Goal: Task Accomplishment & Management: Manage account settings

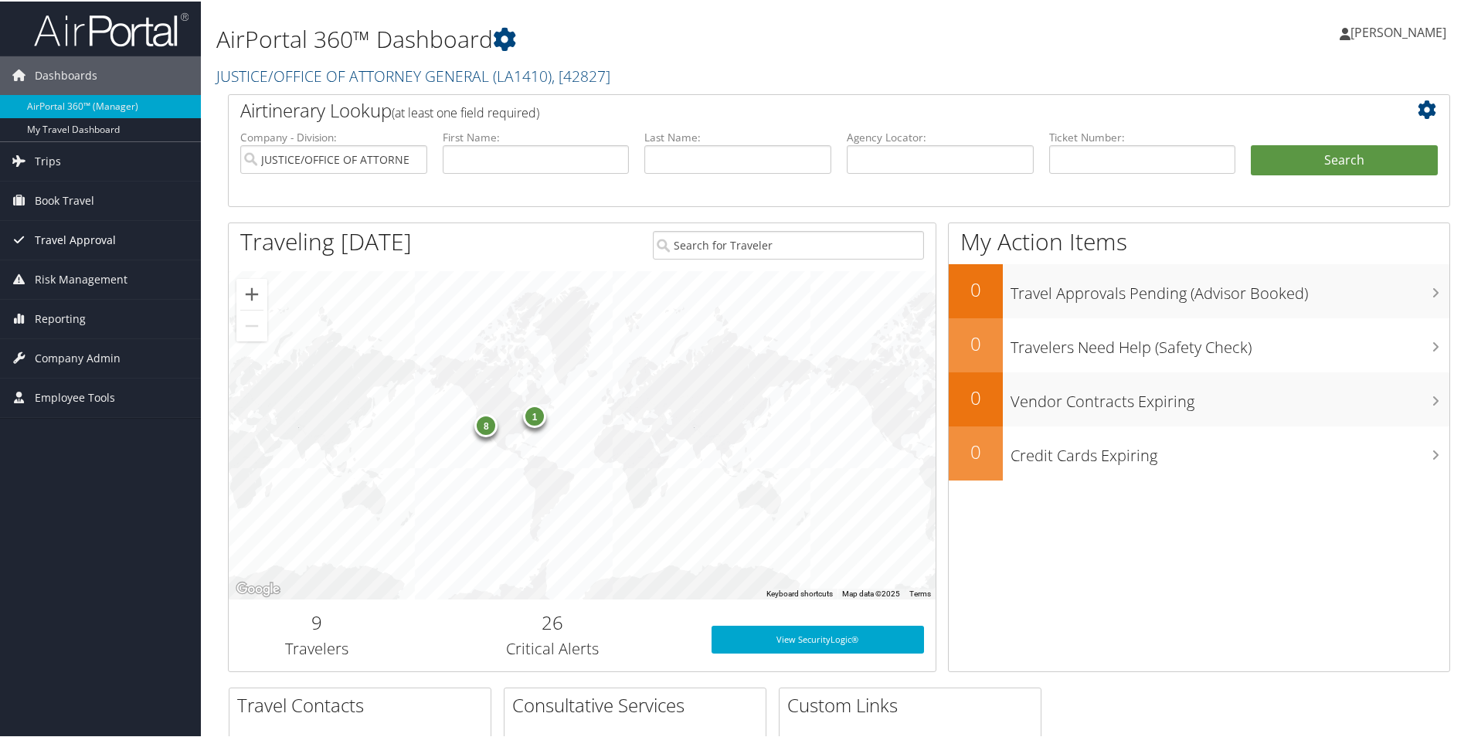
click at [71, 239] on span "Travel Approval" at bounding box center [75, 238] width 81 height 39
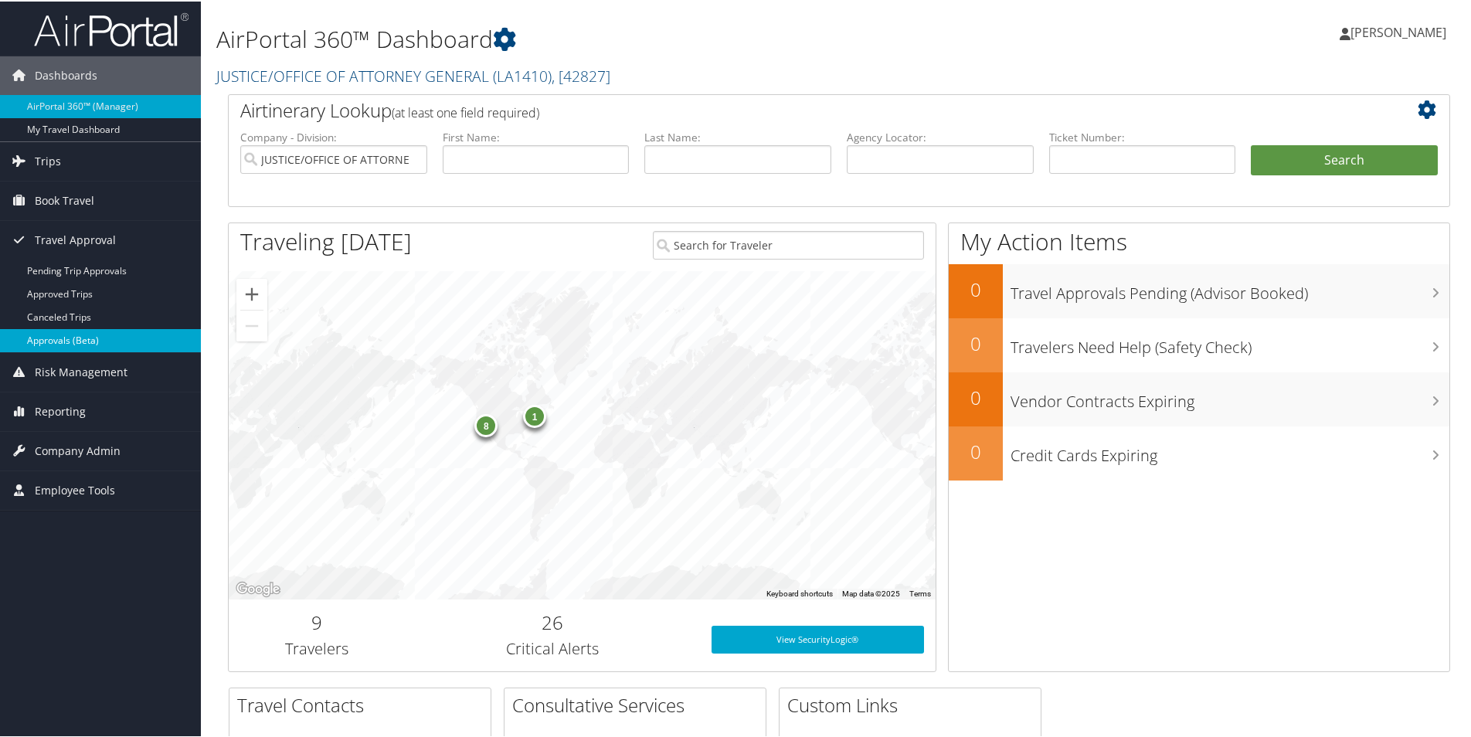
click at [79, 338] on link "Approvals (Beta)" at bounding box center [100, 338] width 201 height 23
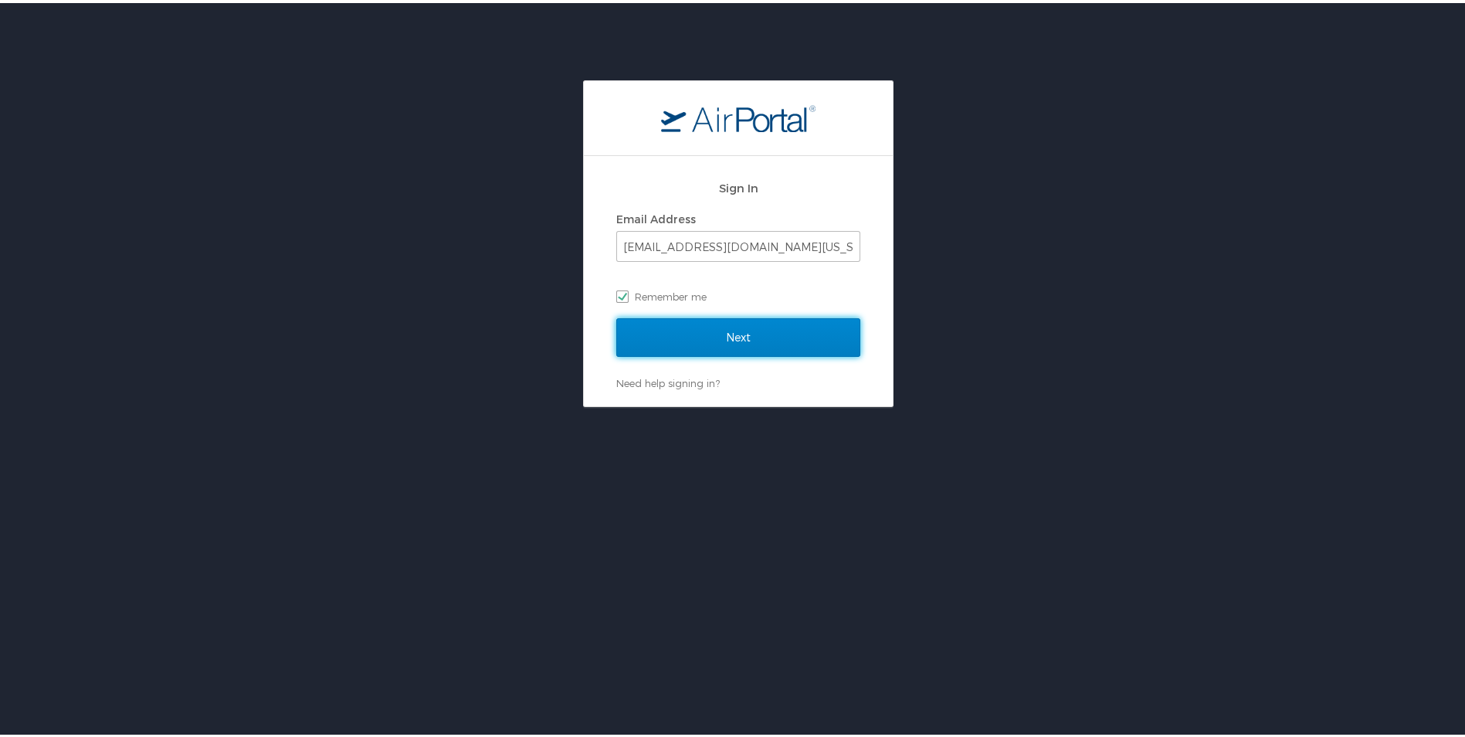
click at [744, 337] on input "Next" at bounding box center [738, 334] width 244 height 39
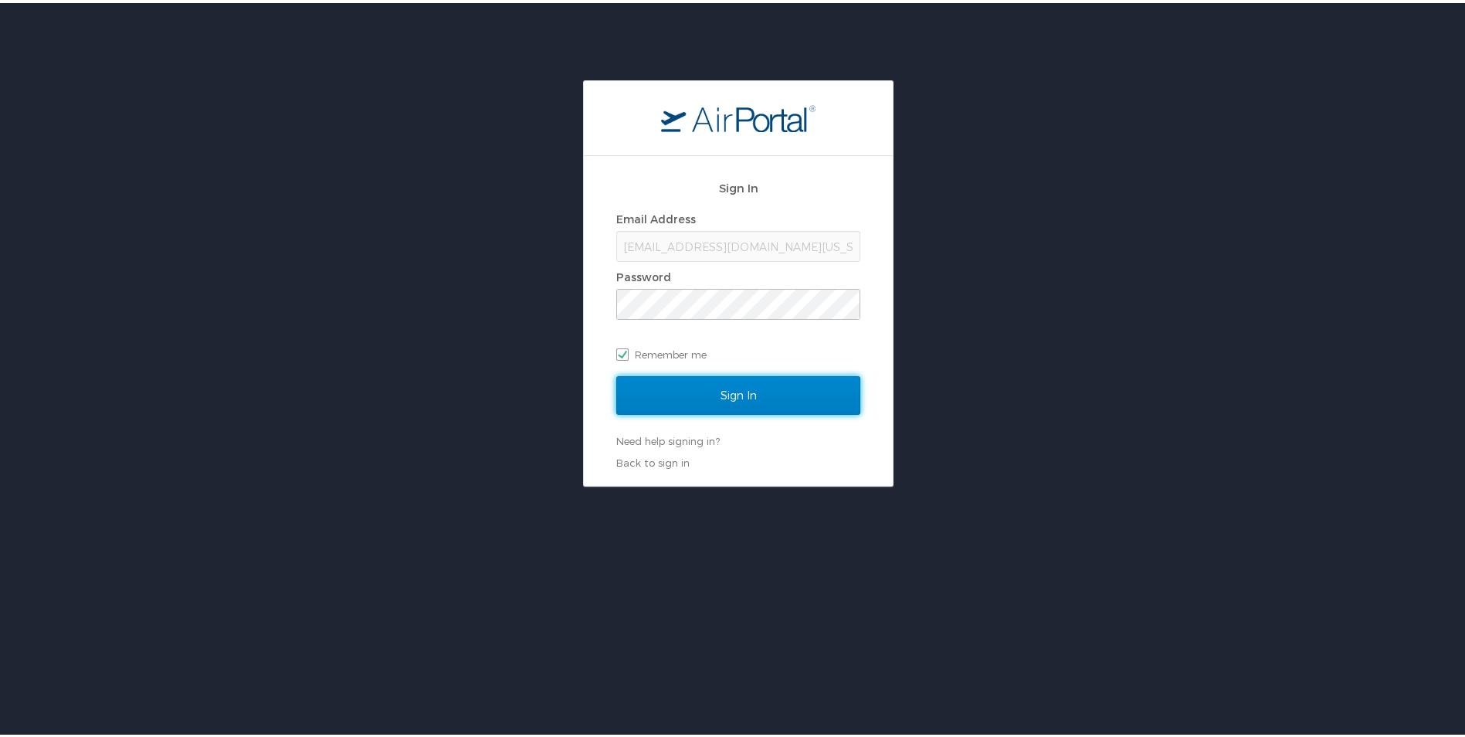
click at [709, 395] on input "Sign In" at bounding box center [738, 392] width 244 height 39
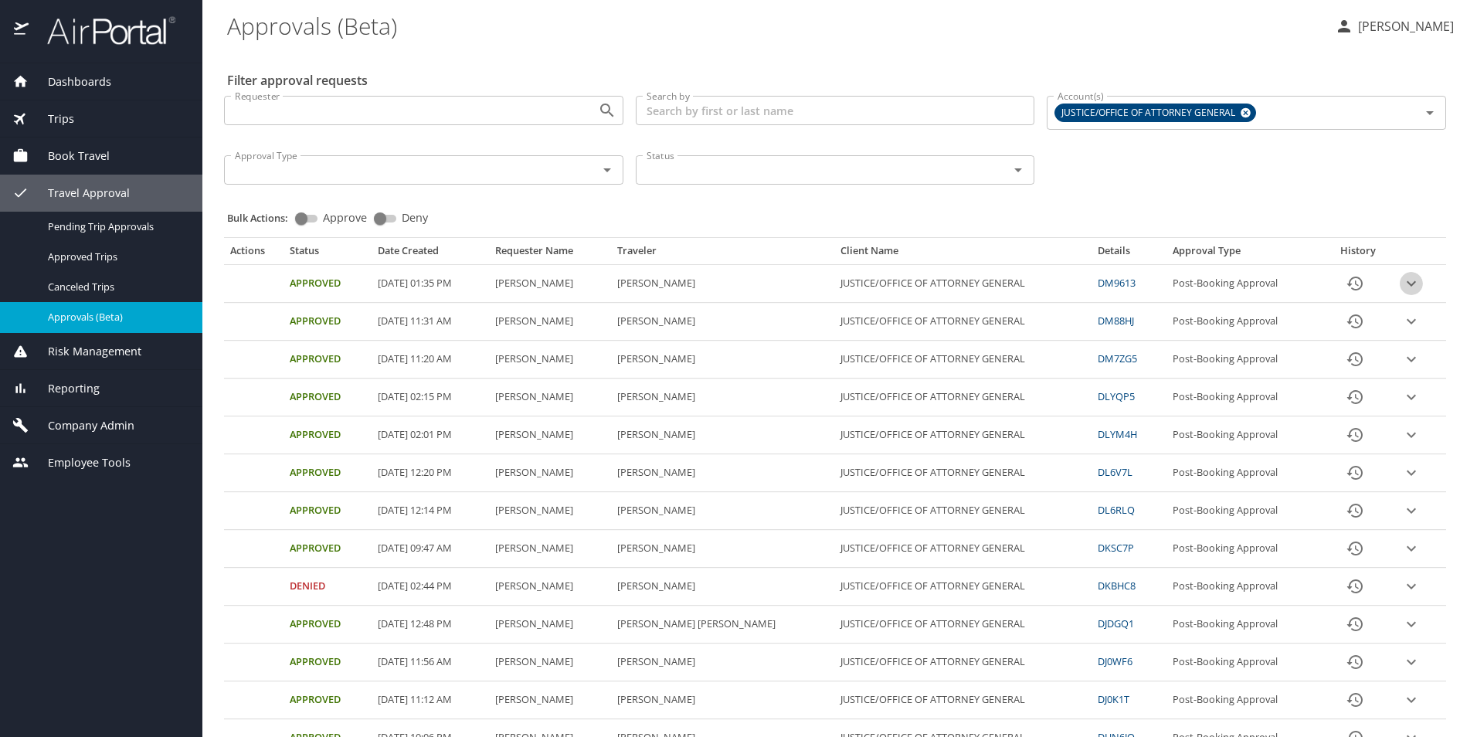
click at [1402, 281] on icon "expand row" at bounding box center [1411, 283] width 19 height 19
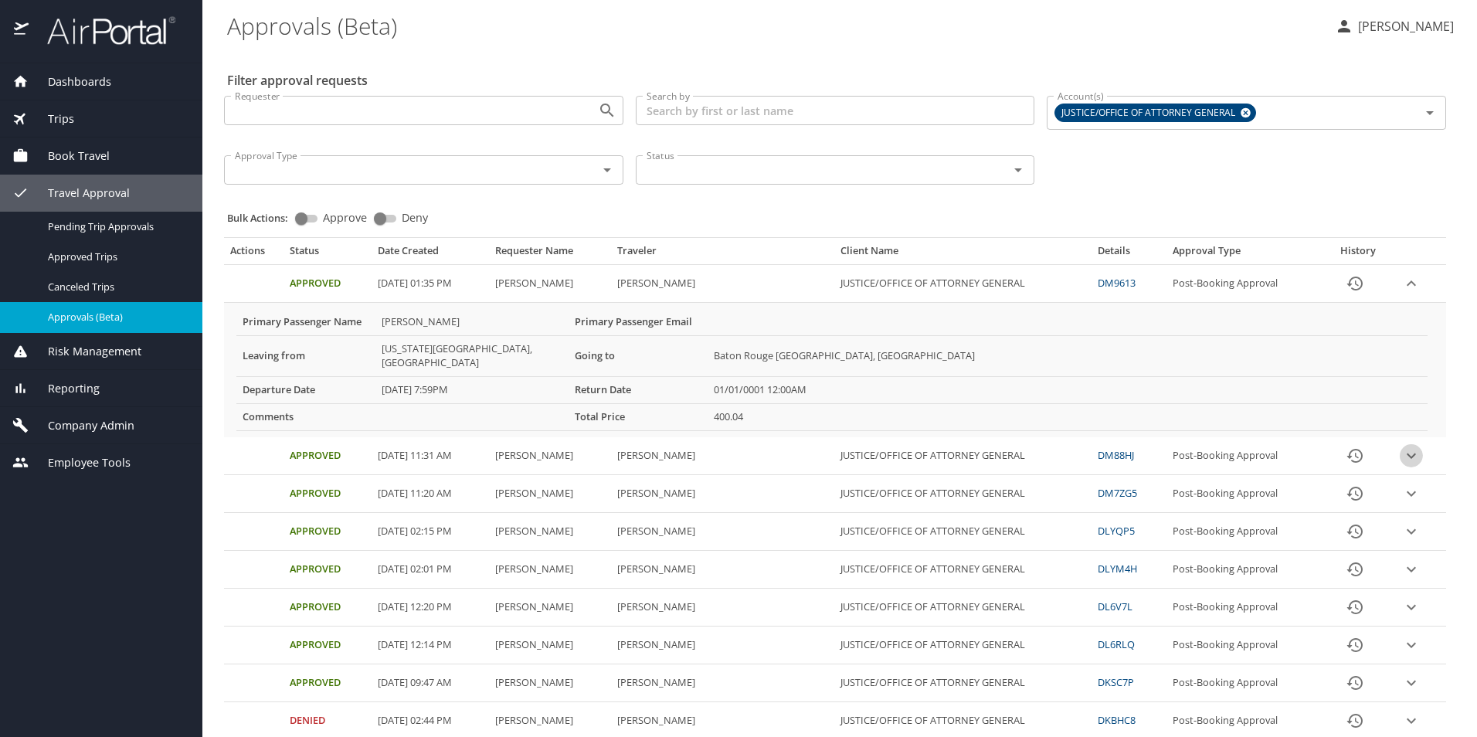
click at [1407, 453] on icon "expand row" at bounding box center [1411, 455] width 9 height 5
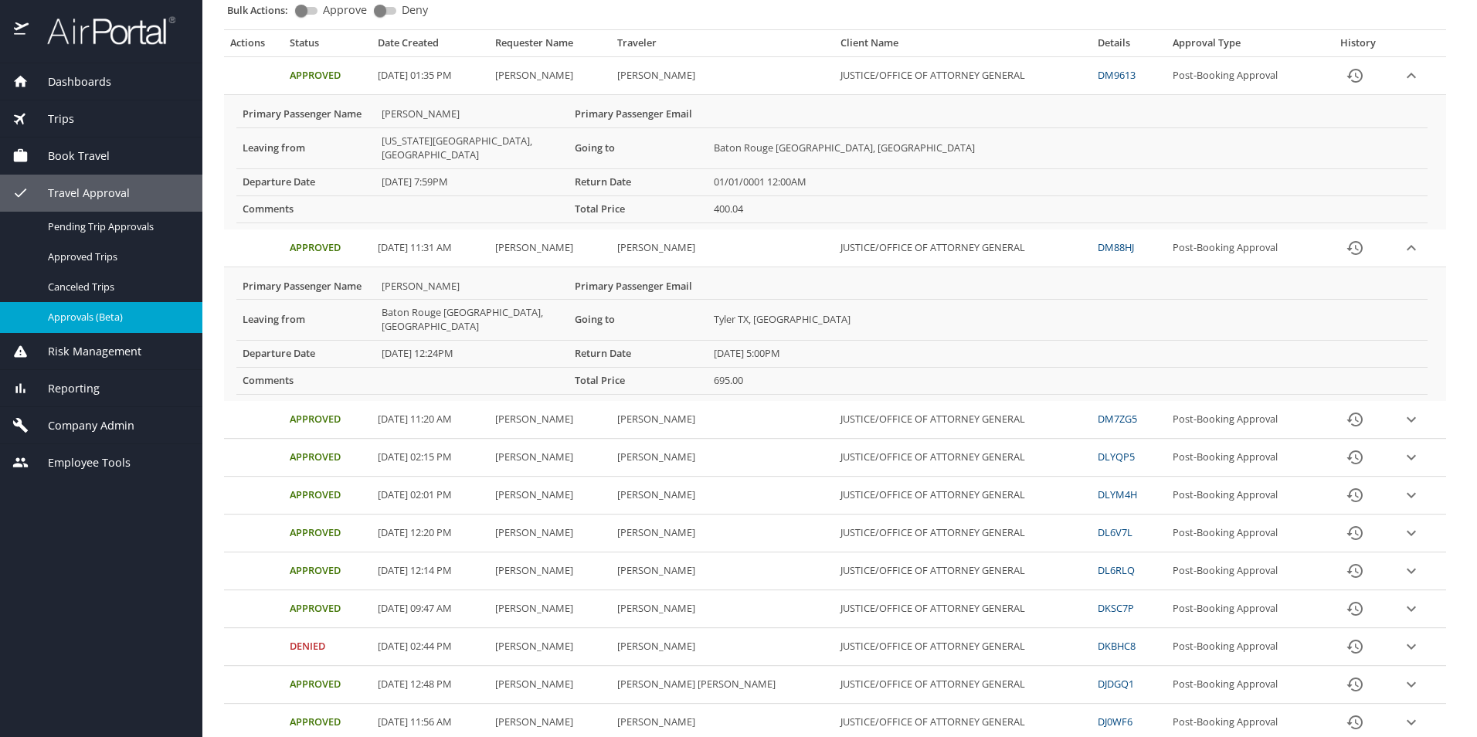
scroll to position [232, 0]
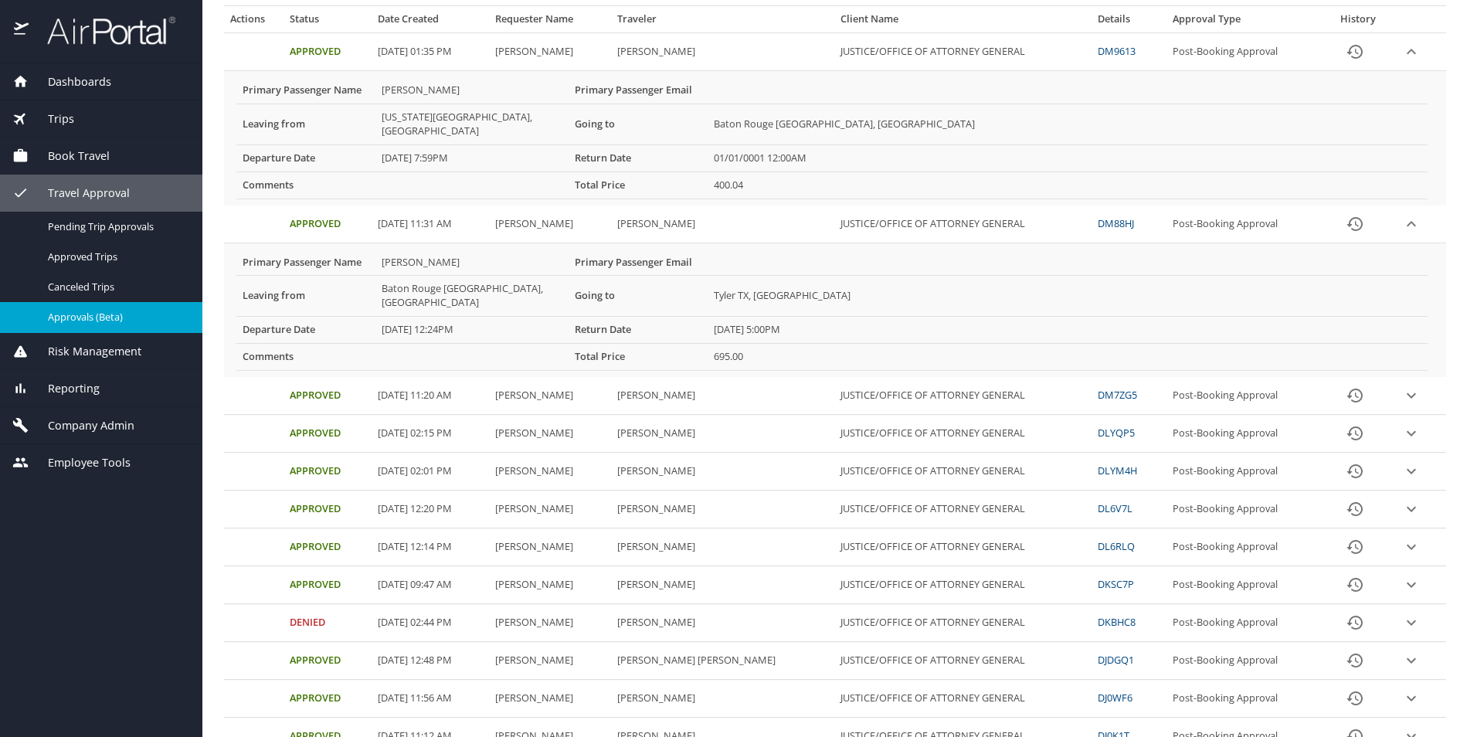
click at [1402, 500] on icon "expand row" at bounding box center [1411, 509] width 19 height 19
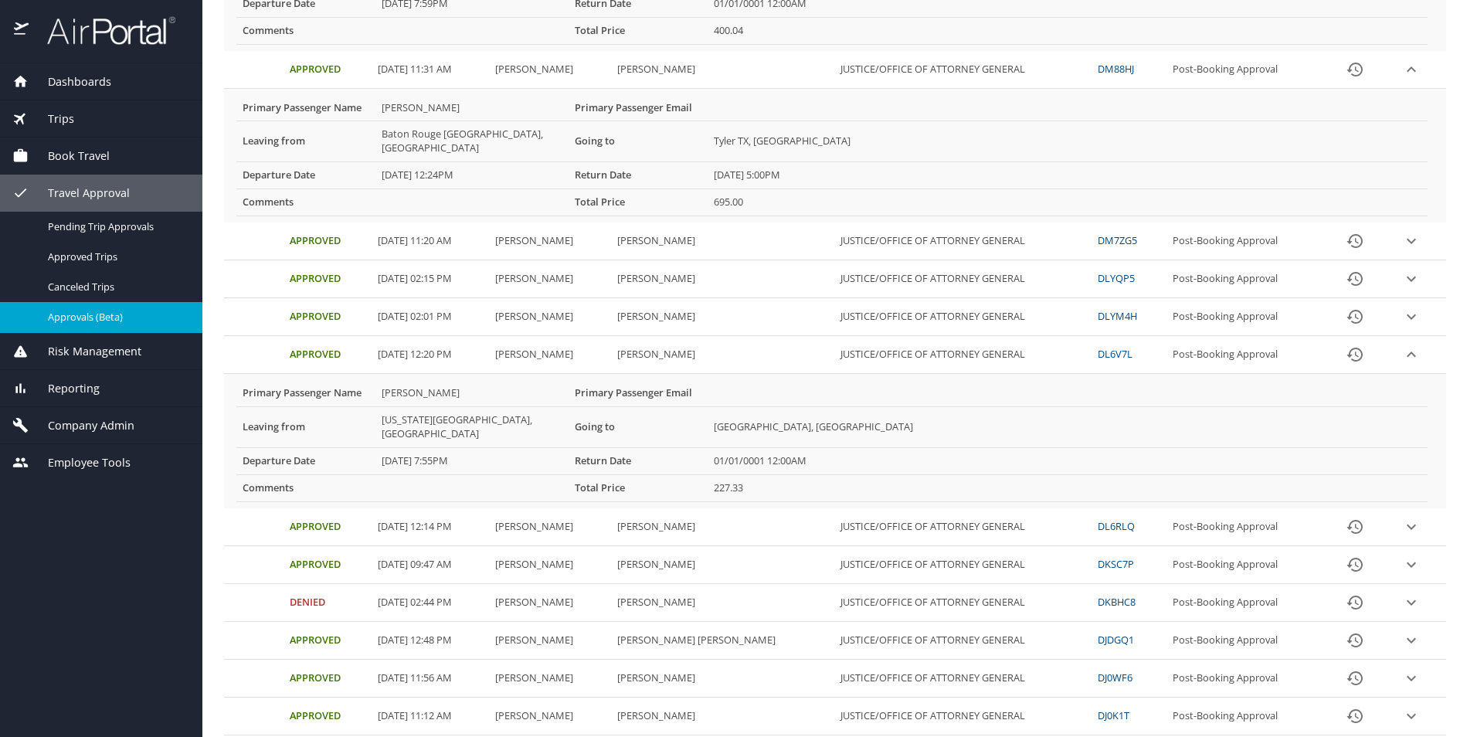
scroll to position [463, 0]
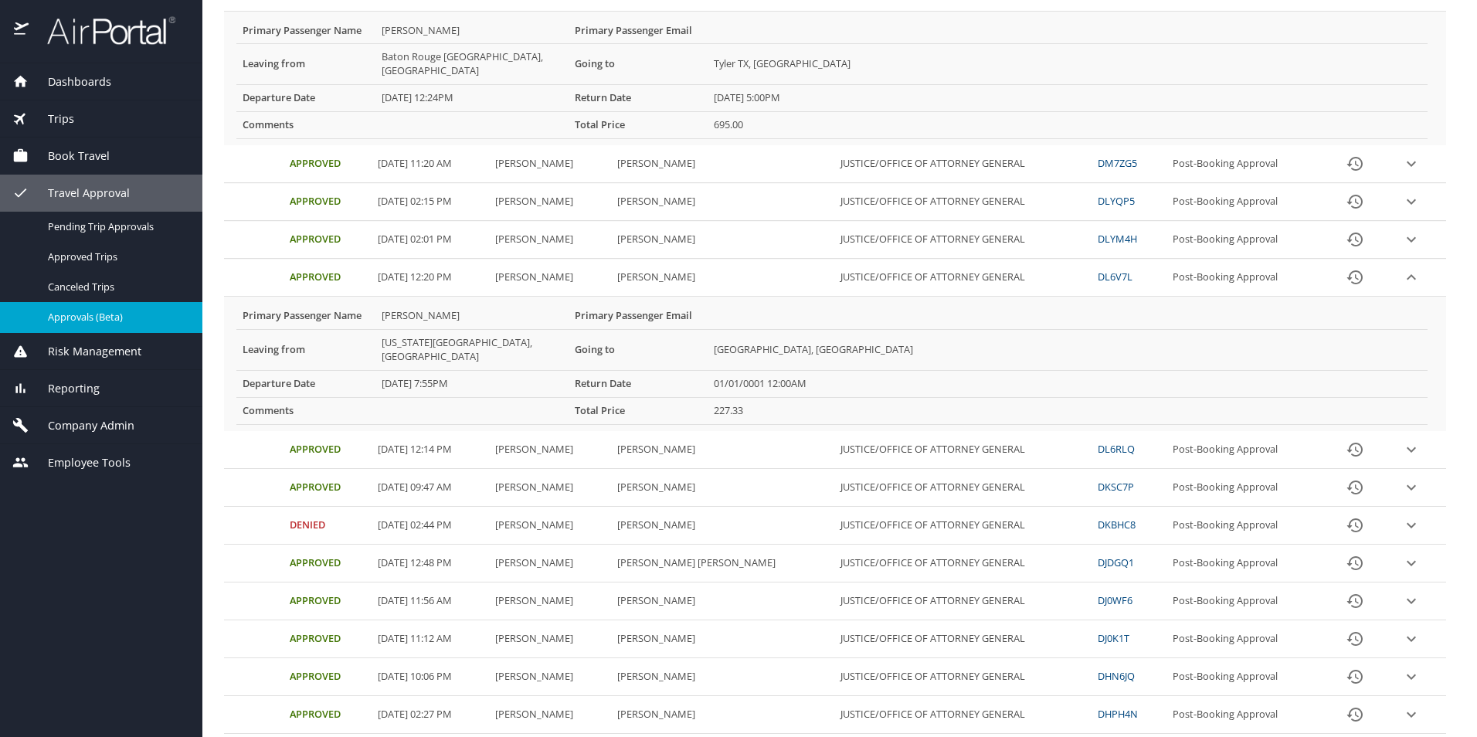
click at [1402, 440] on icon "expand row" at bounding box center [1411, 449] width 19 height 19
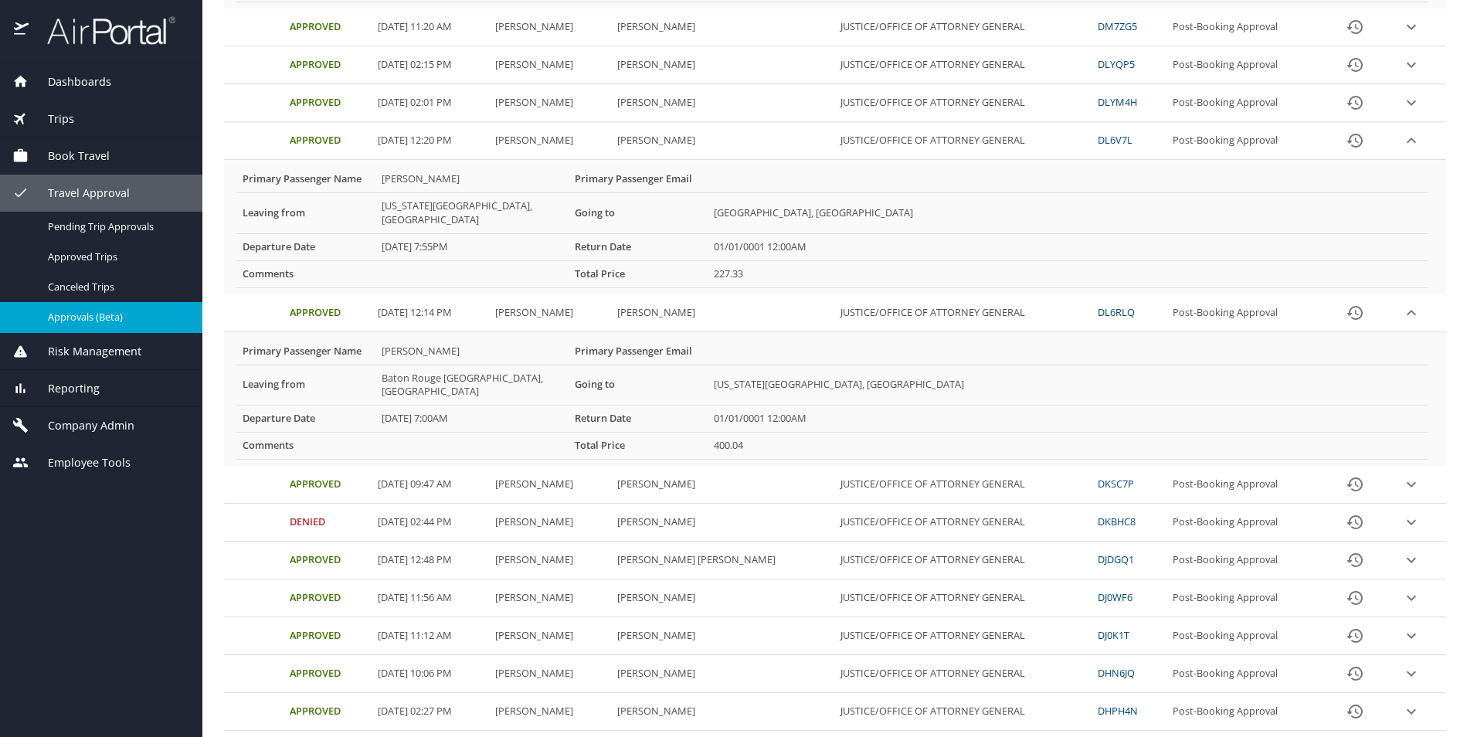
scroll to position [618, 0]
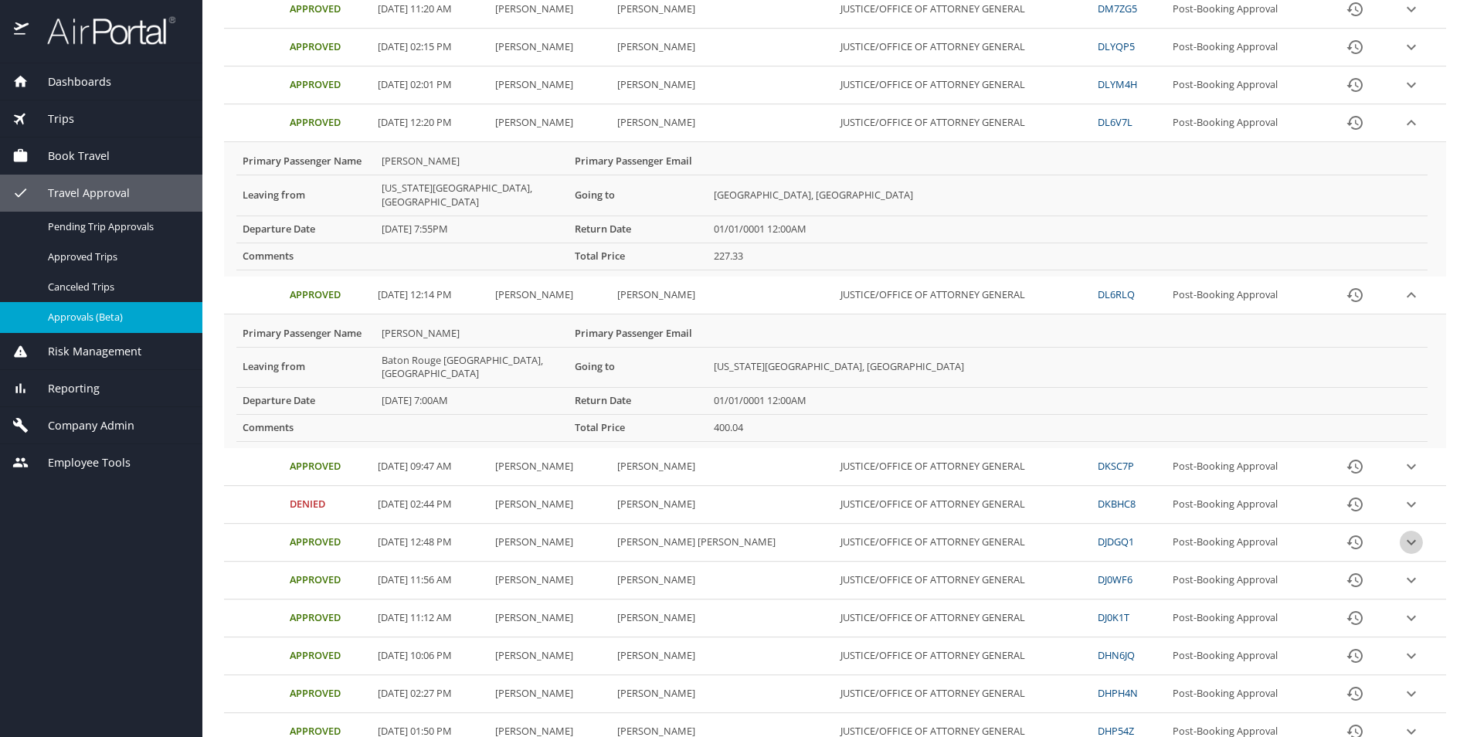
click at [1402, 533] on icon "expand row" at bounding box center [1411, 542] width 19 height 19
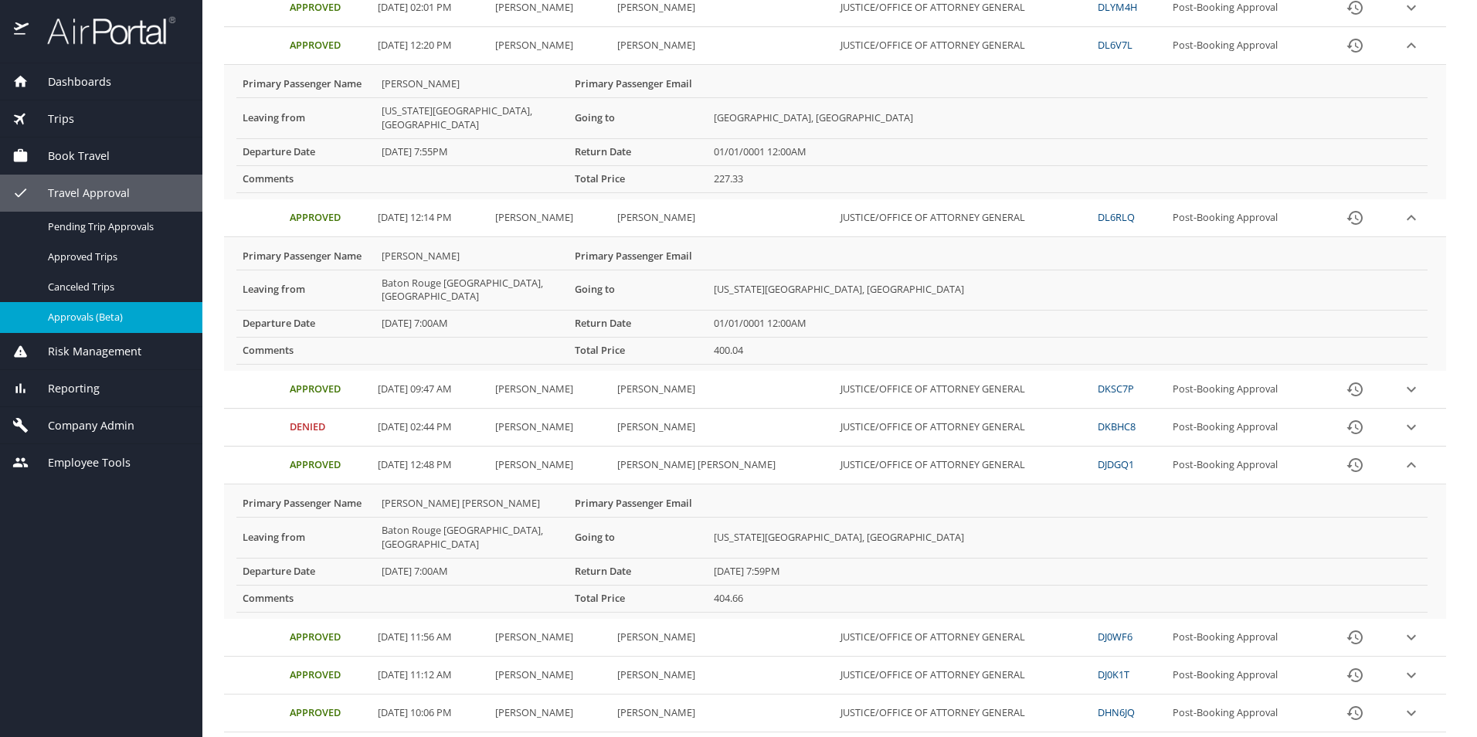
scroll to position [772, 0]
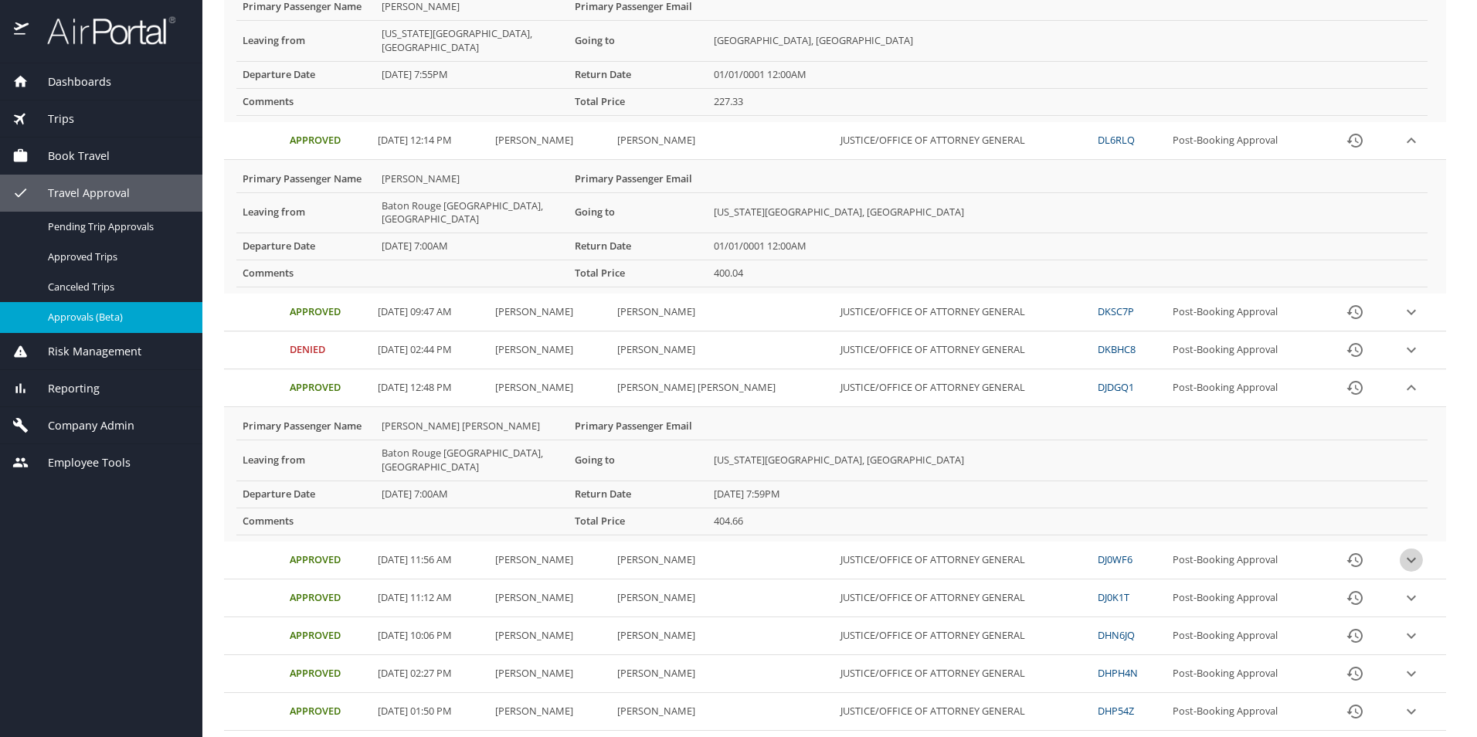
click at [1402, 551] on icon "expand row" at bounding box center [1411, 560] width 19 height 19
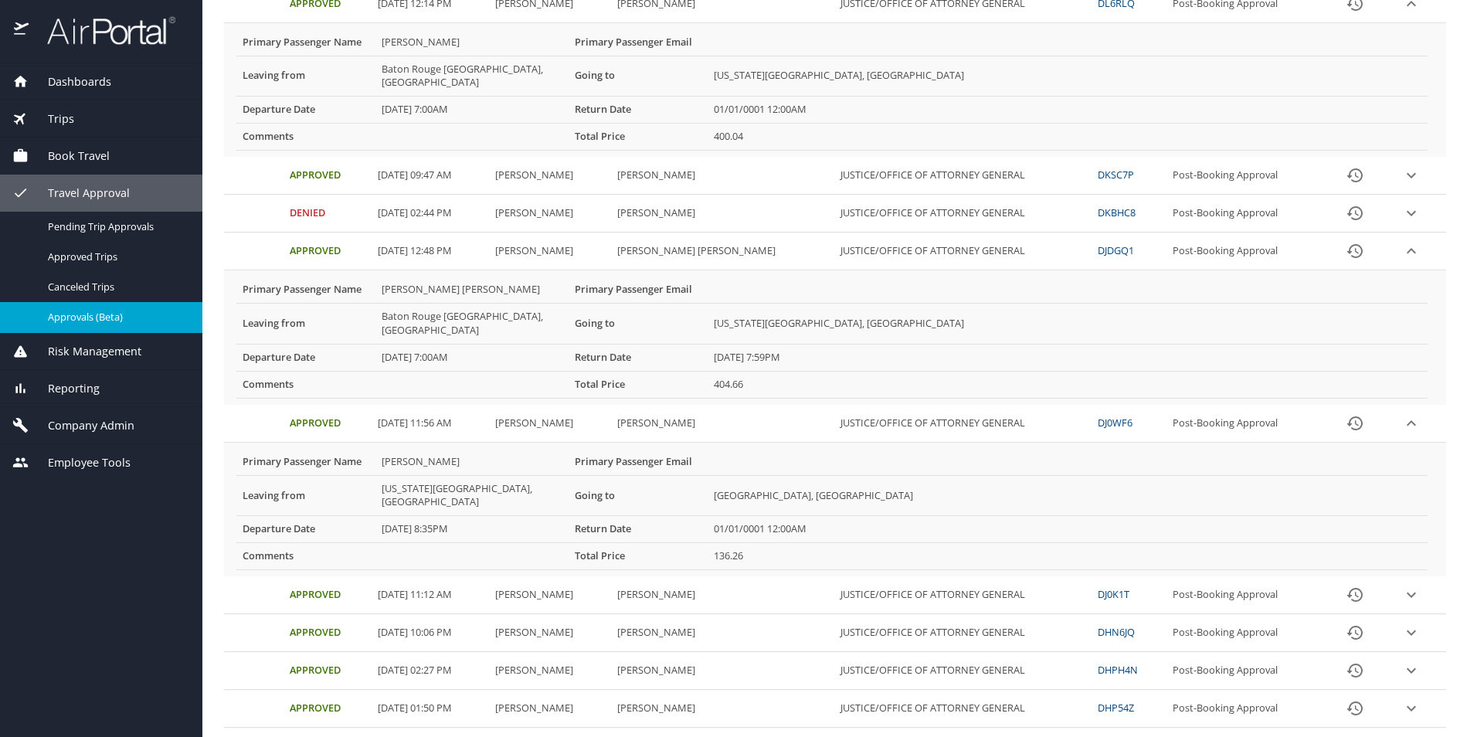
scroll to position [927, 0]
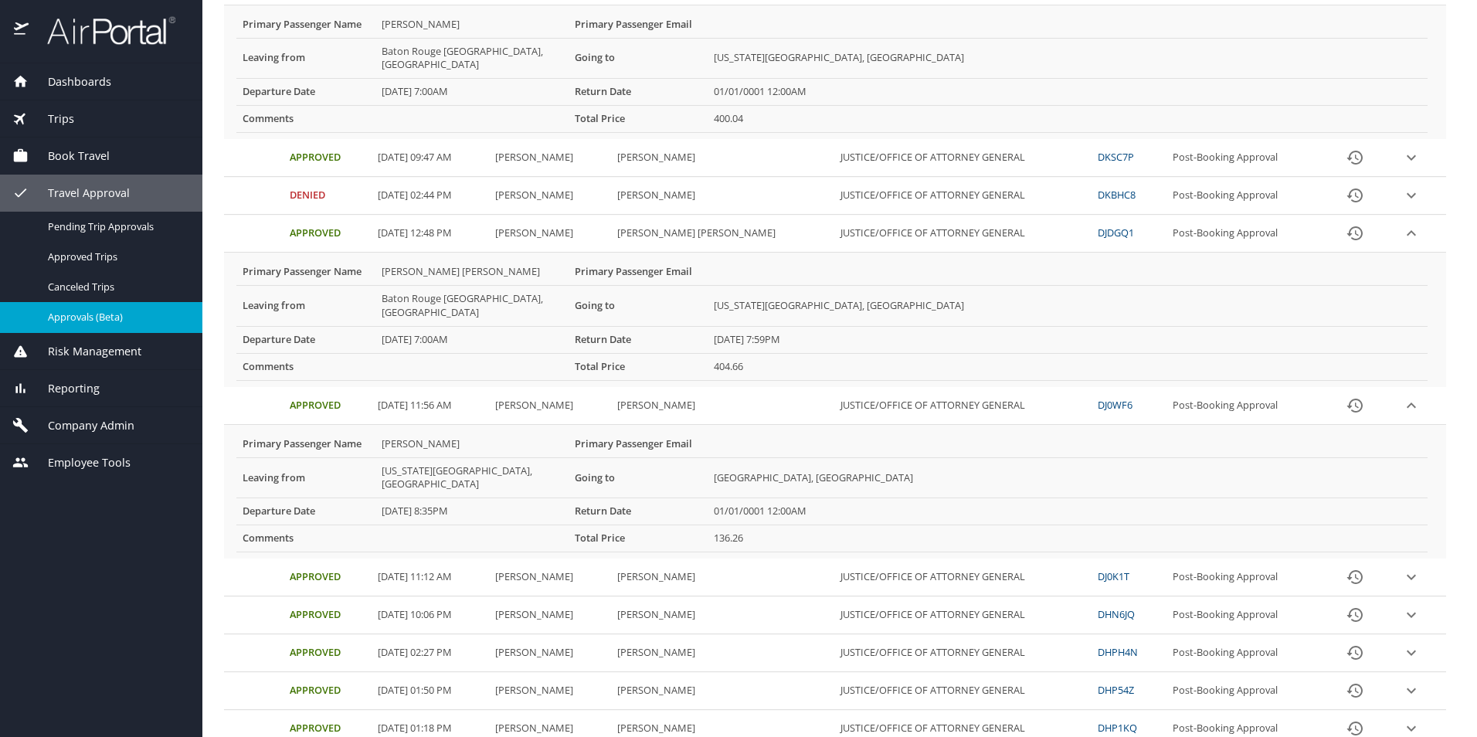
click at [1407, 575] on icon "expand row" at bounding box center [1411, 577] width 9 height 5
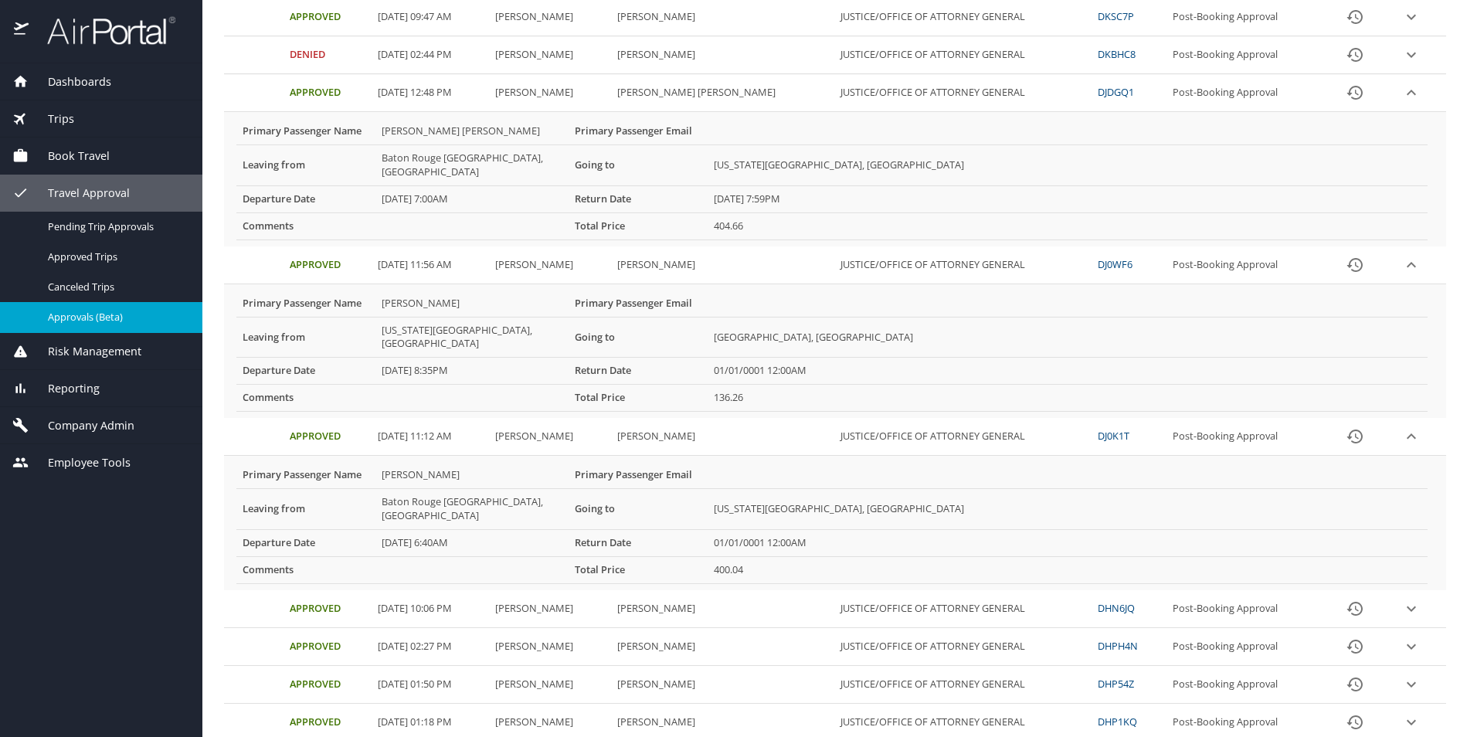
scroll to position [1081, 0]
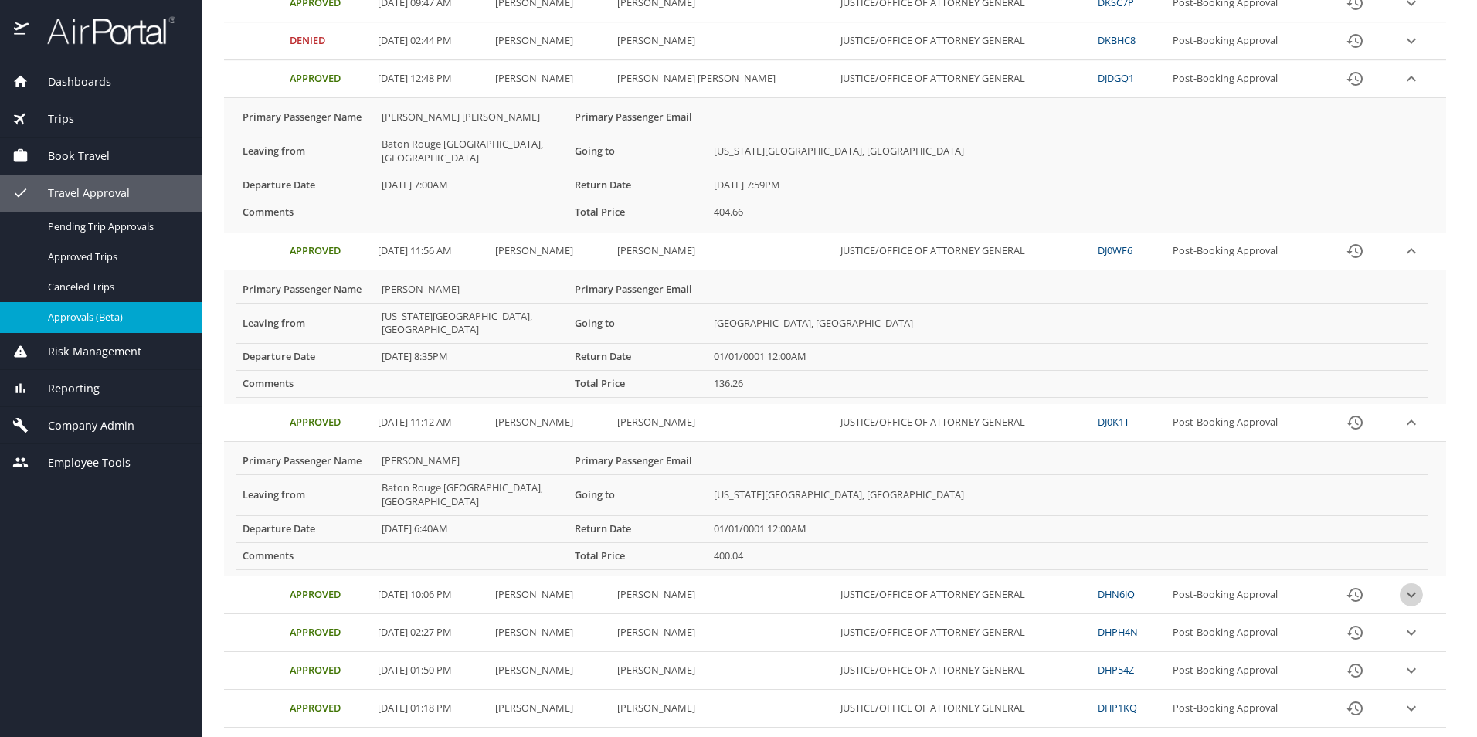
click at [1402, 585] on icon "expand row" at bounding box center [1411, 594] width 19 height 19
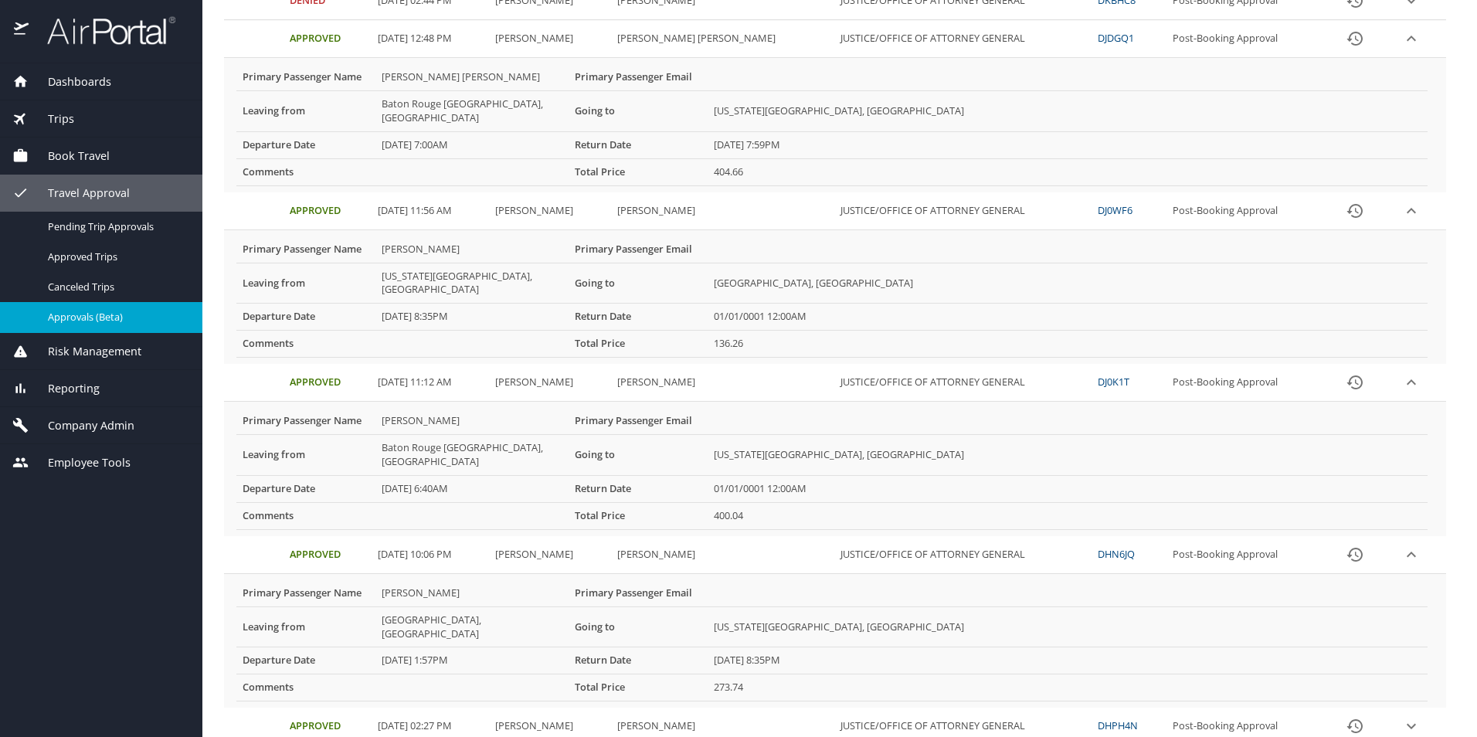
scroll to position [1236, 0]
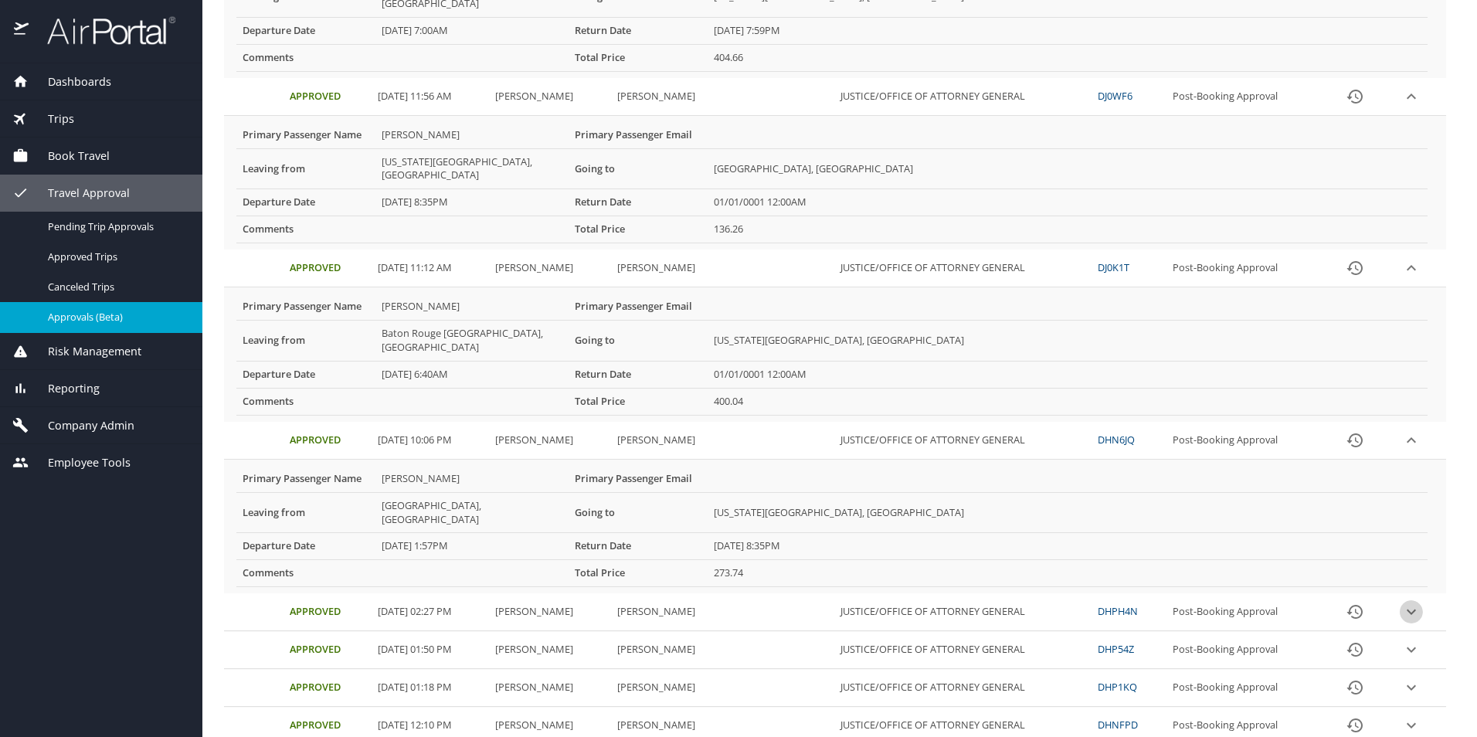
click at [1402, 602] on icon "expand row" at bounding box center [1411, 611] width 19 height 19
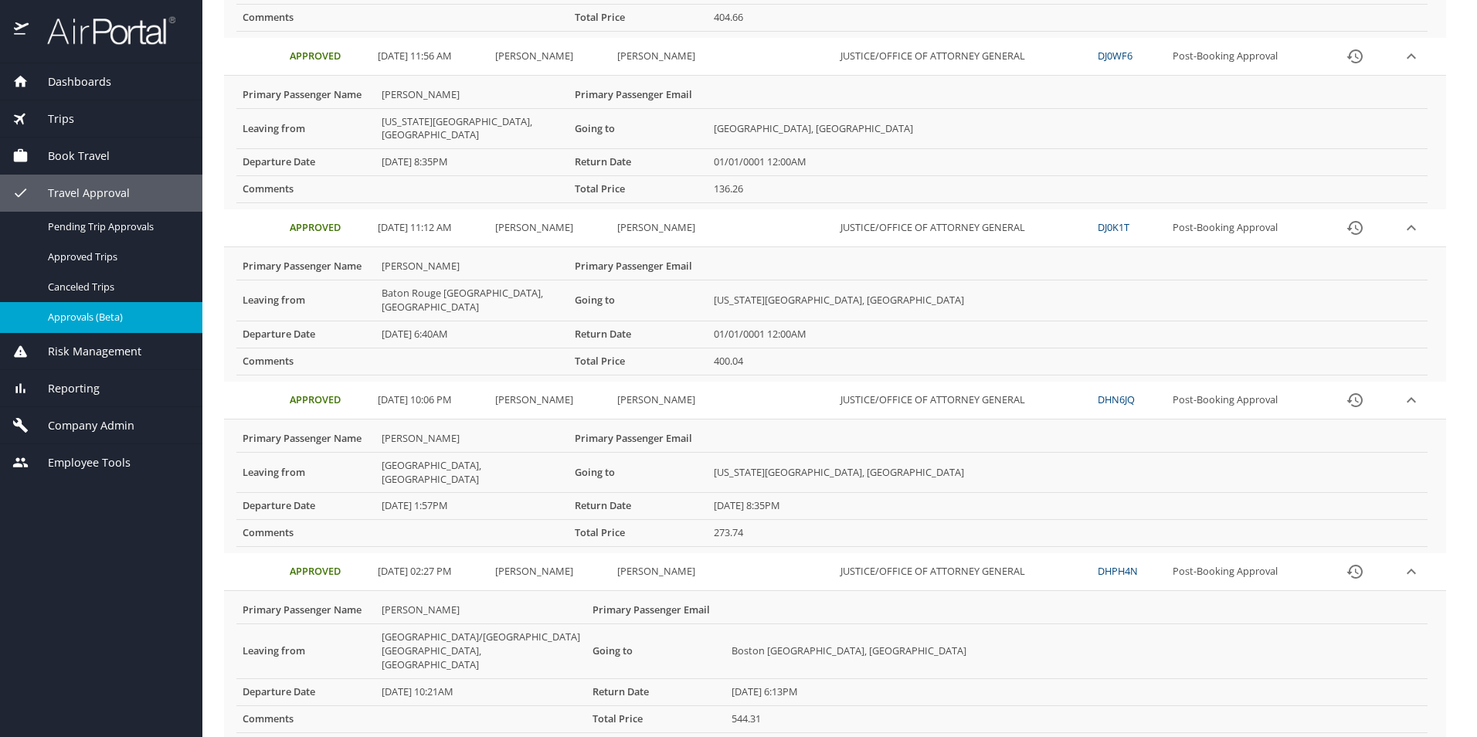
scroll to position [1390, 0]
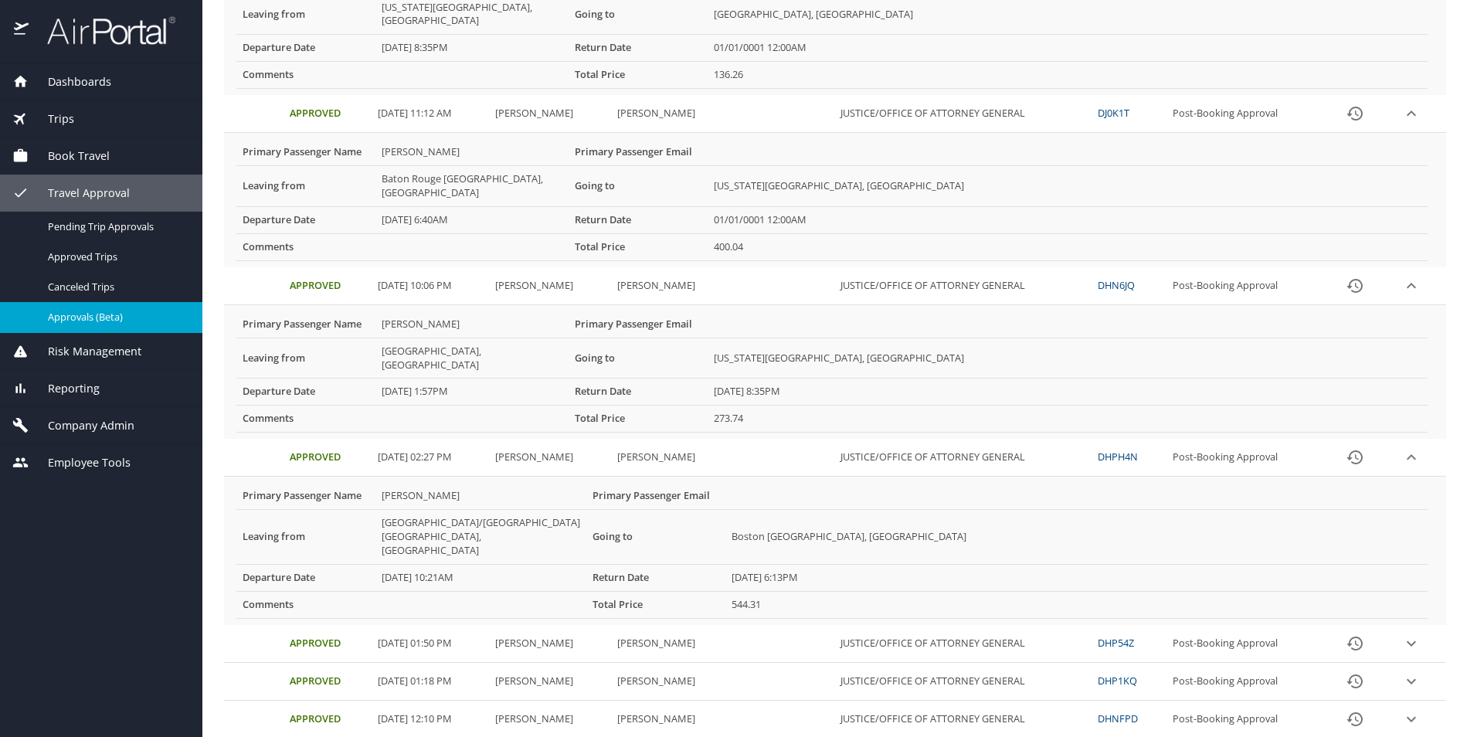
click at [1403, 634] on icon "expand row" at bounding box center [1411, 643] width 19 height 19
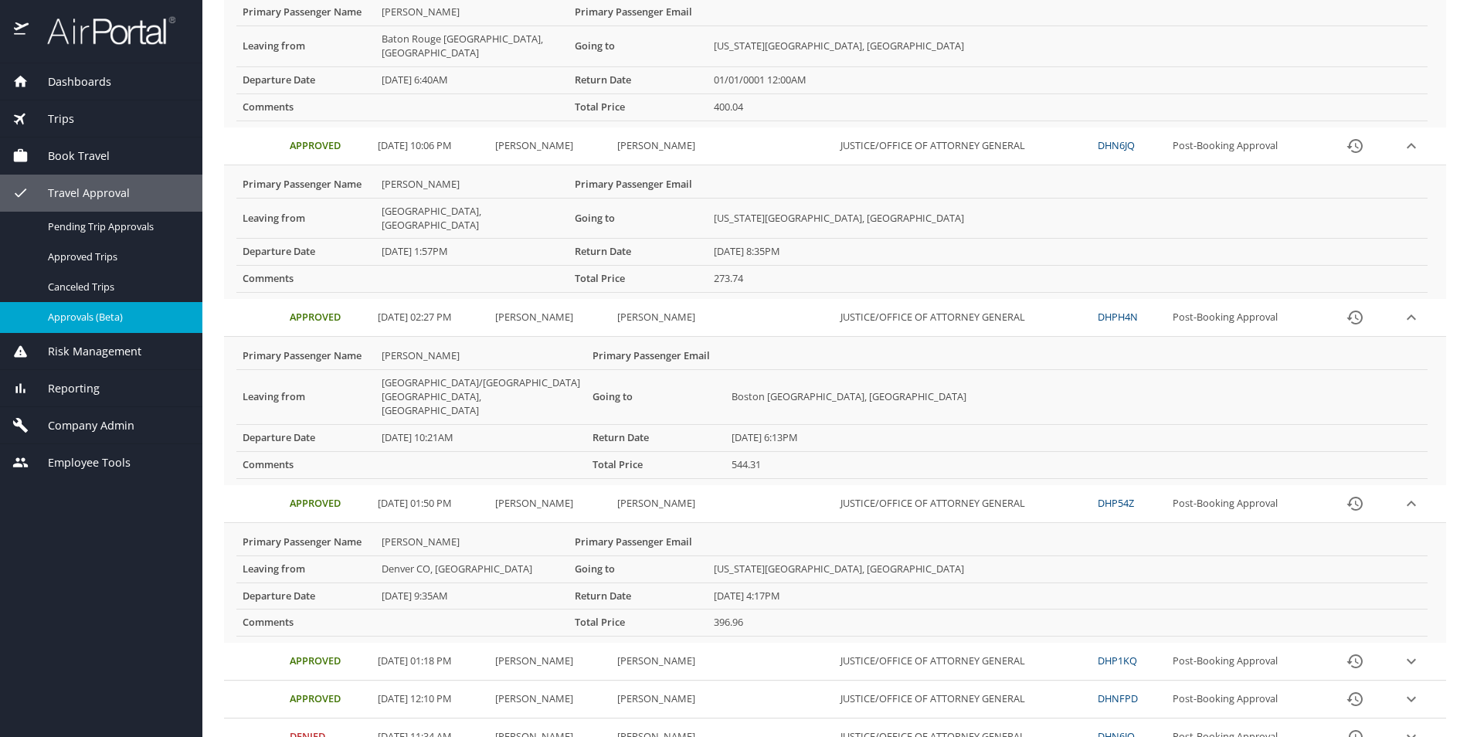
scroll to position [1545, 0]
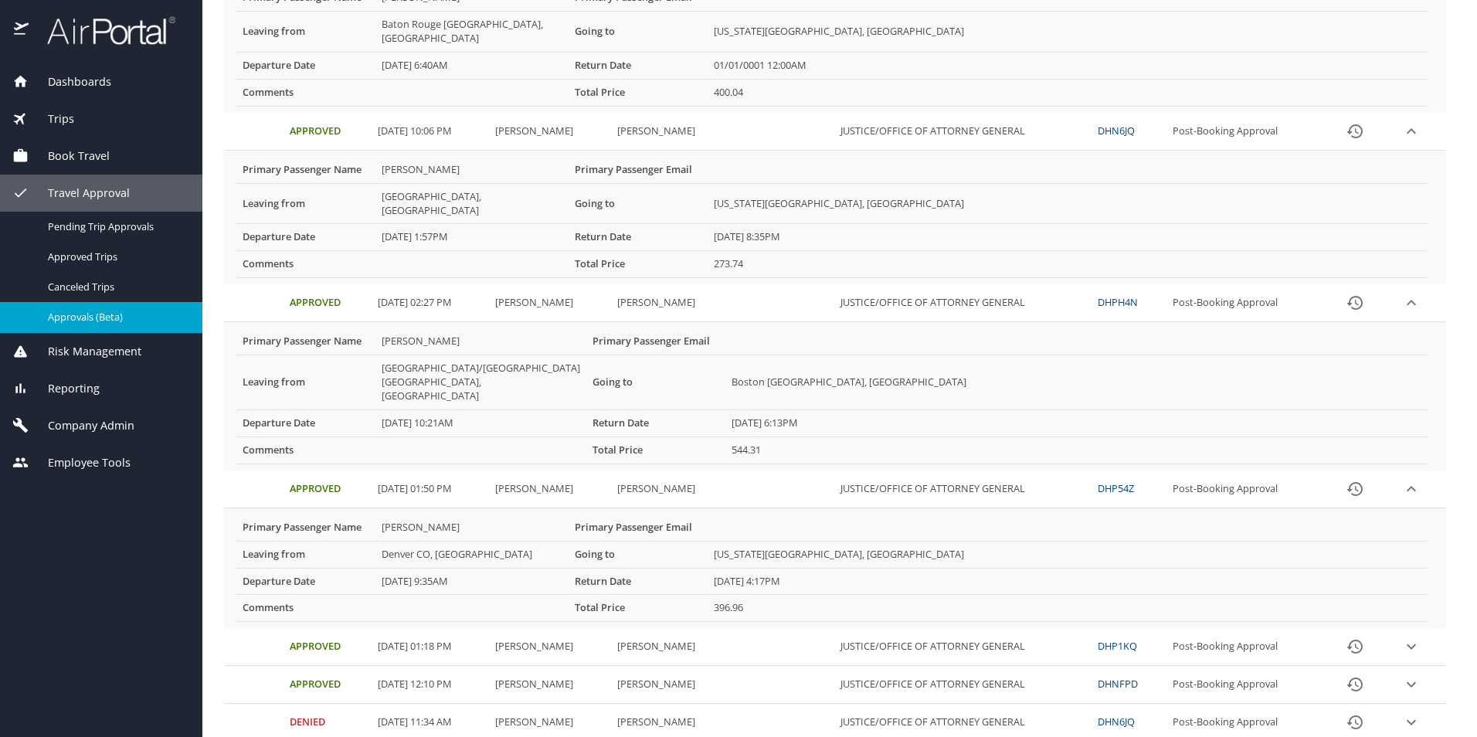
click at [1407, 644] on icon "expand row" at bounding box center [1411, 646] width 9 height 5
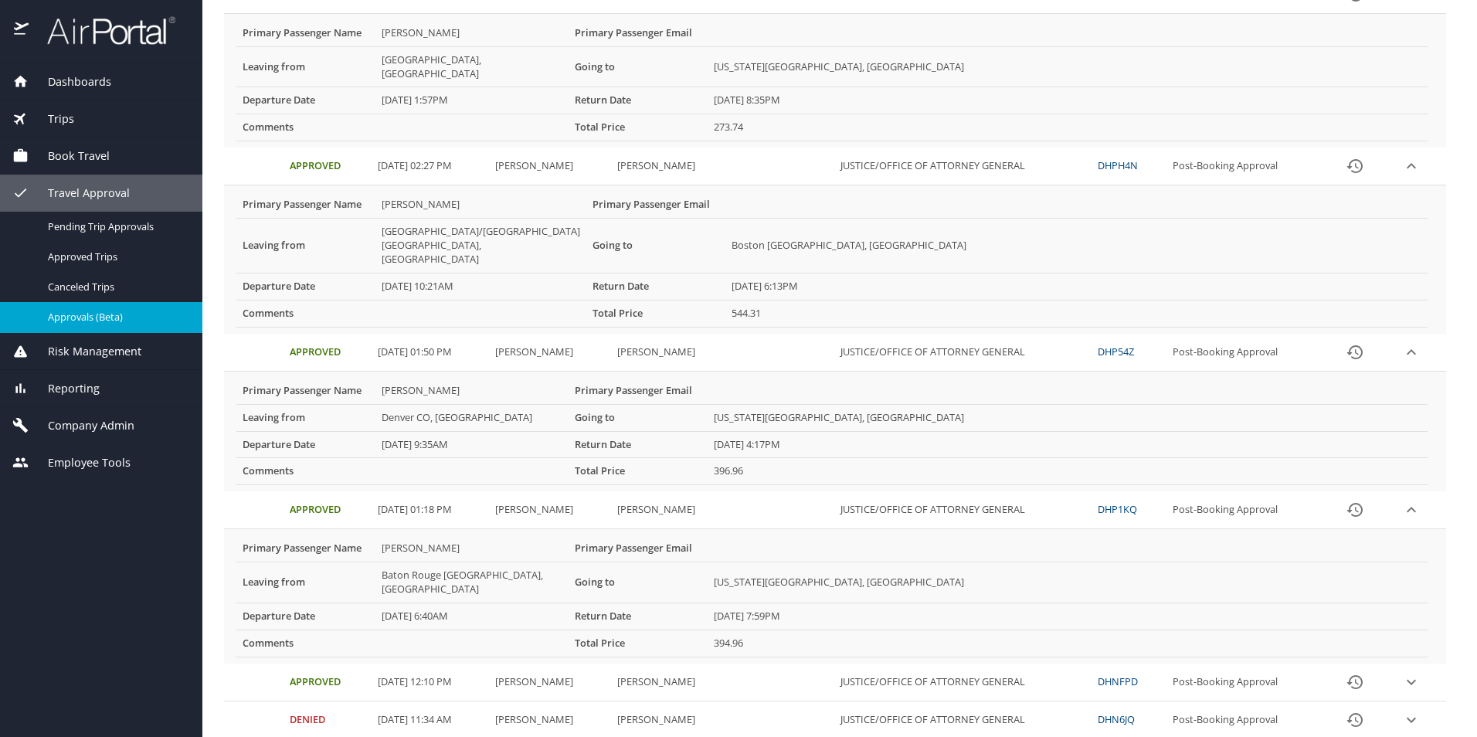
scroll to position [1699, 0]
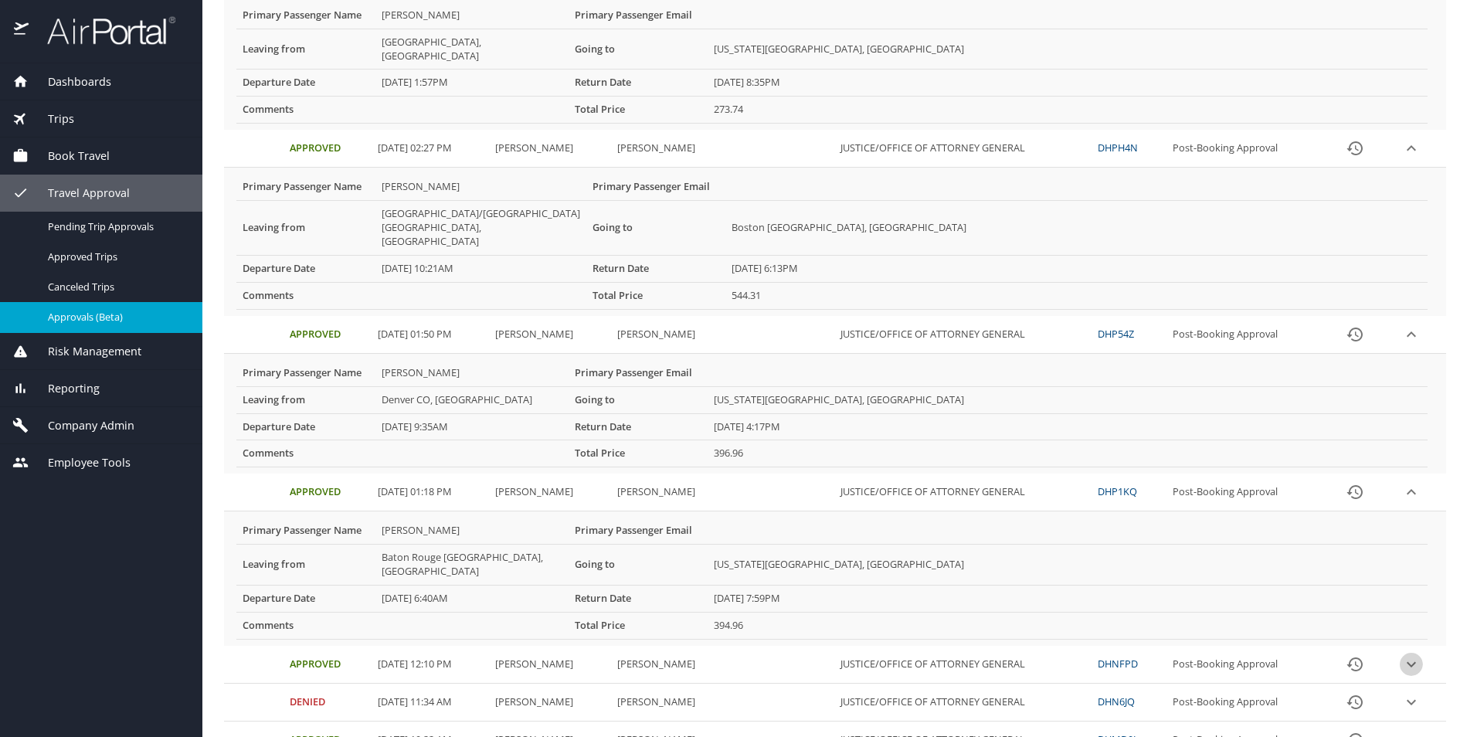
click at [1407, 661] on icon "expand row" at bounding box center [1411, 663] width 9 height 5
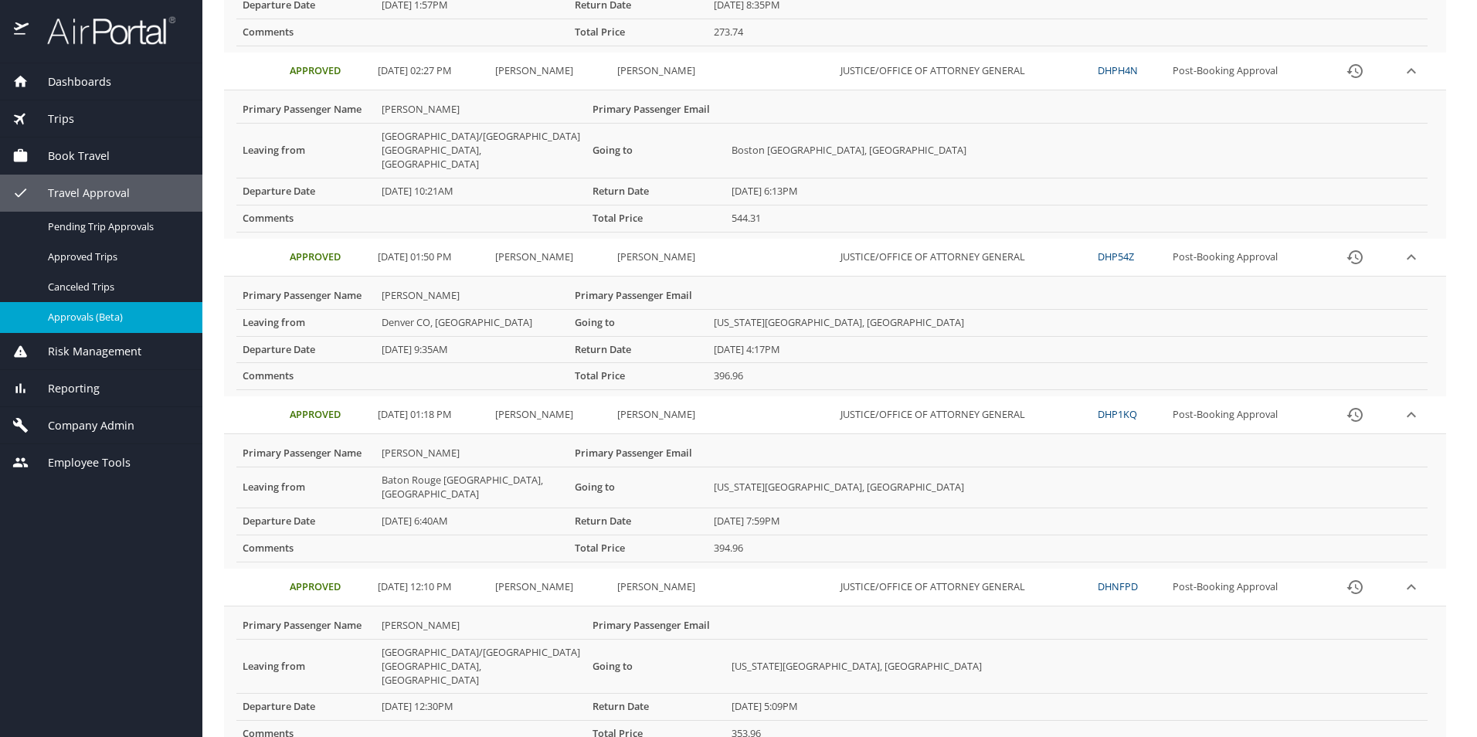
scroll to position [1854, 0]
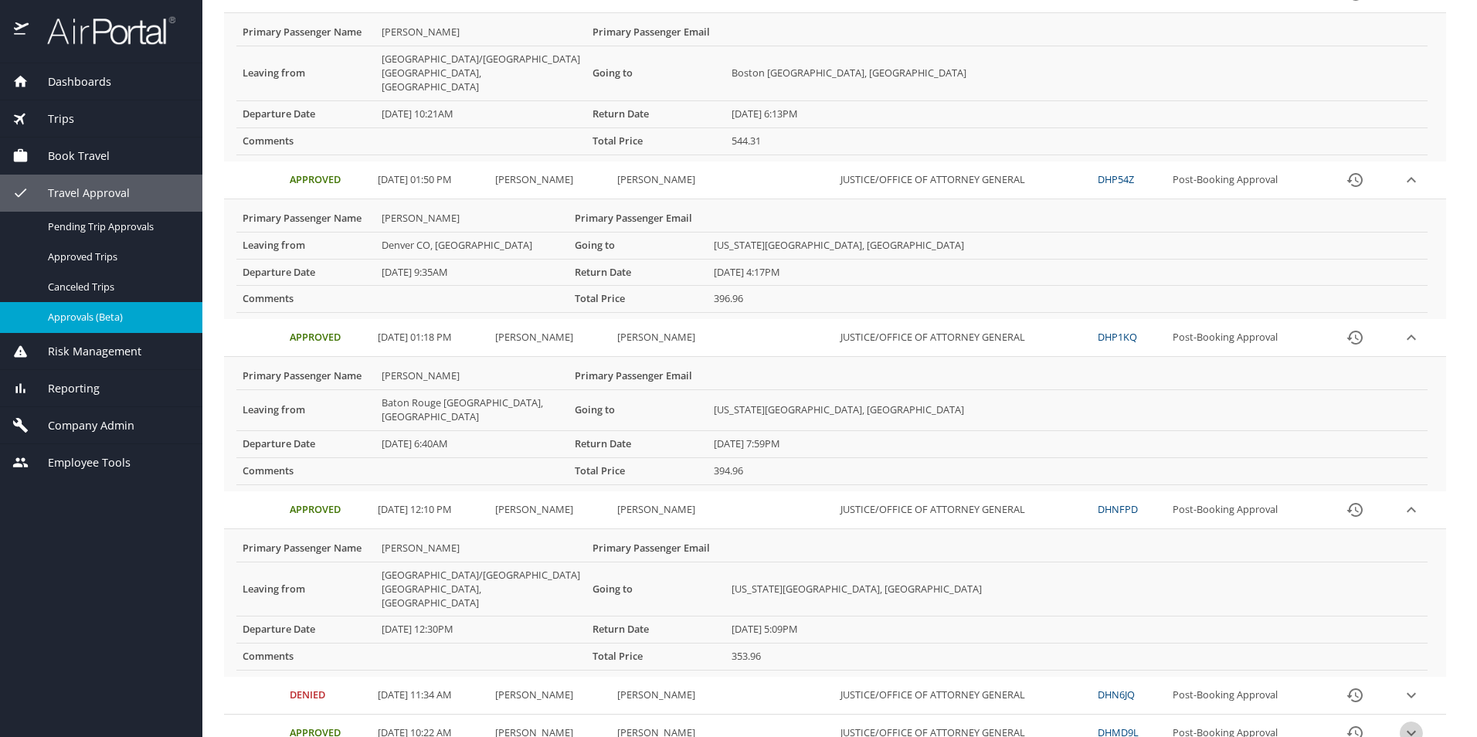
click at [1404, 724] on icon "expand row" at bounding box center [1411, 733] width 19 height 19
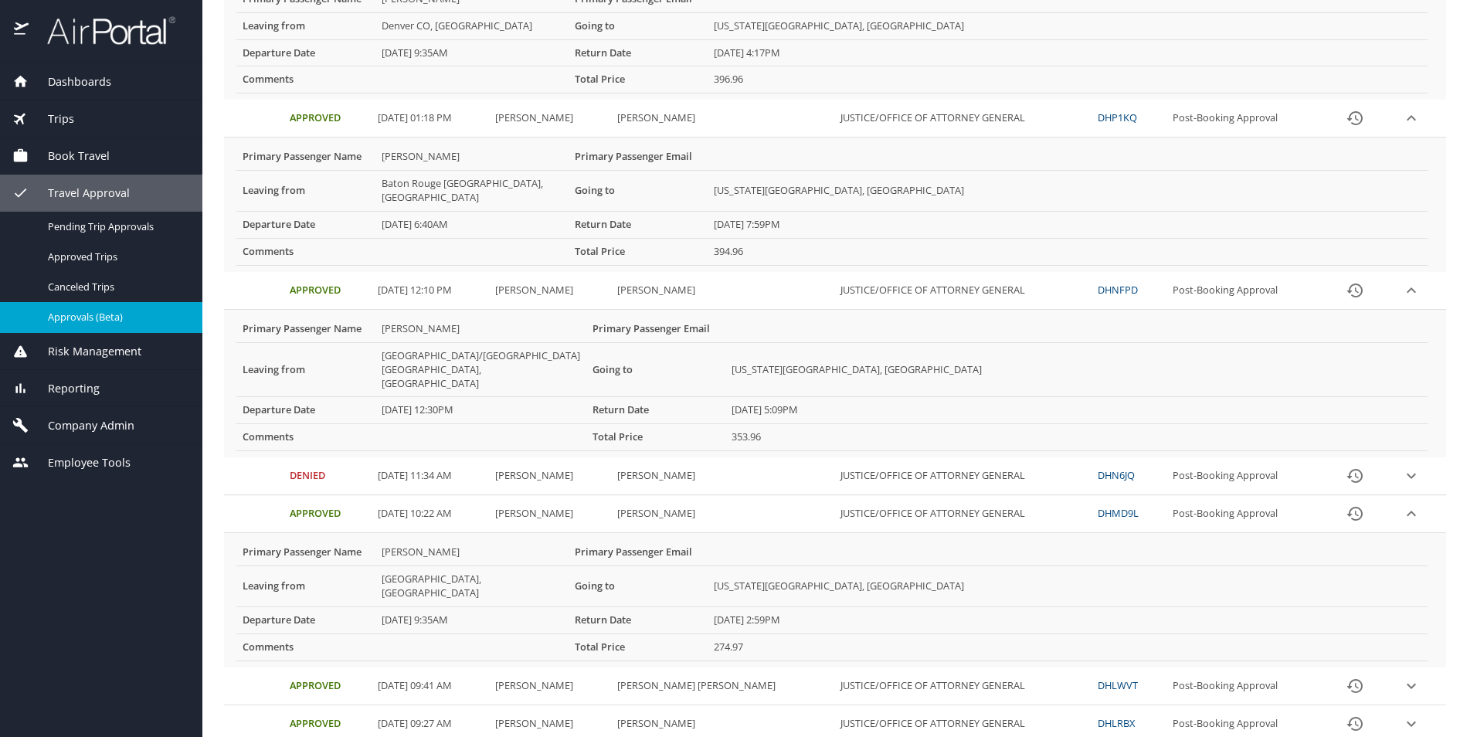
scroll to position [2084, 0]
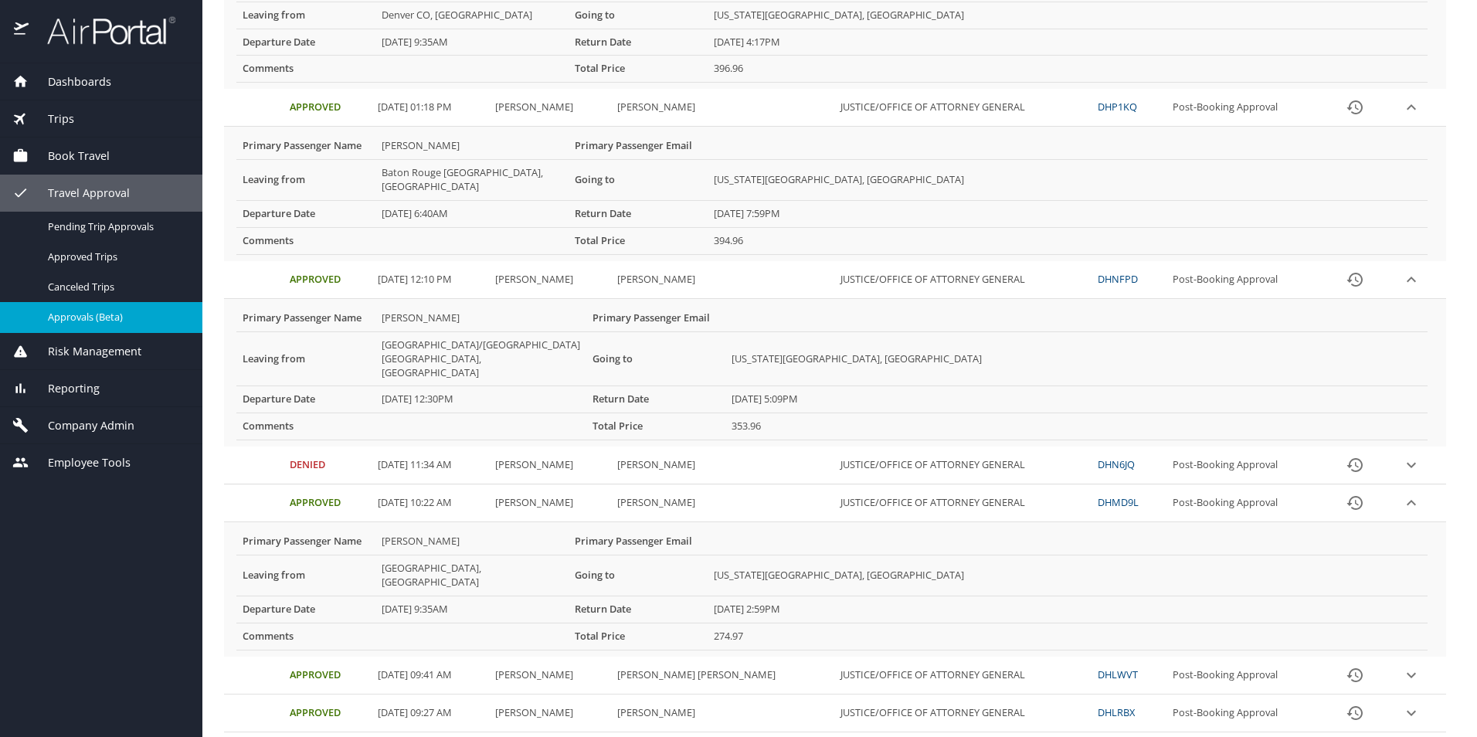
click at [1402, 666] on icon "expand row" at bounding box center [1411, 675] width 19 height 19
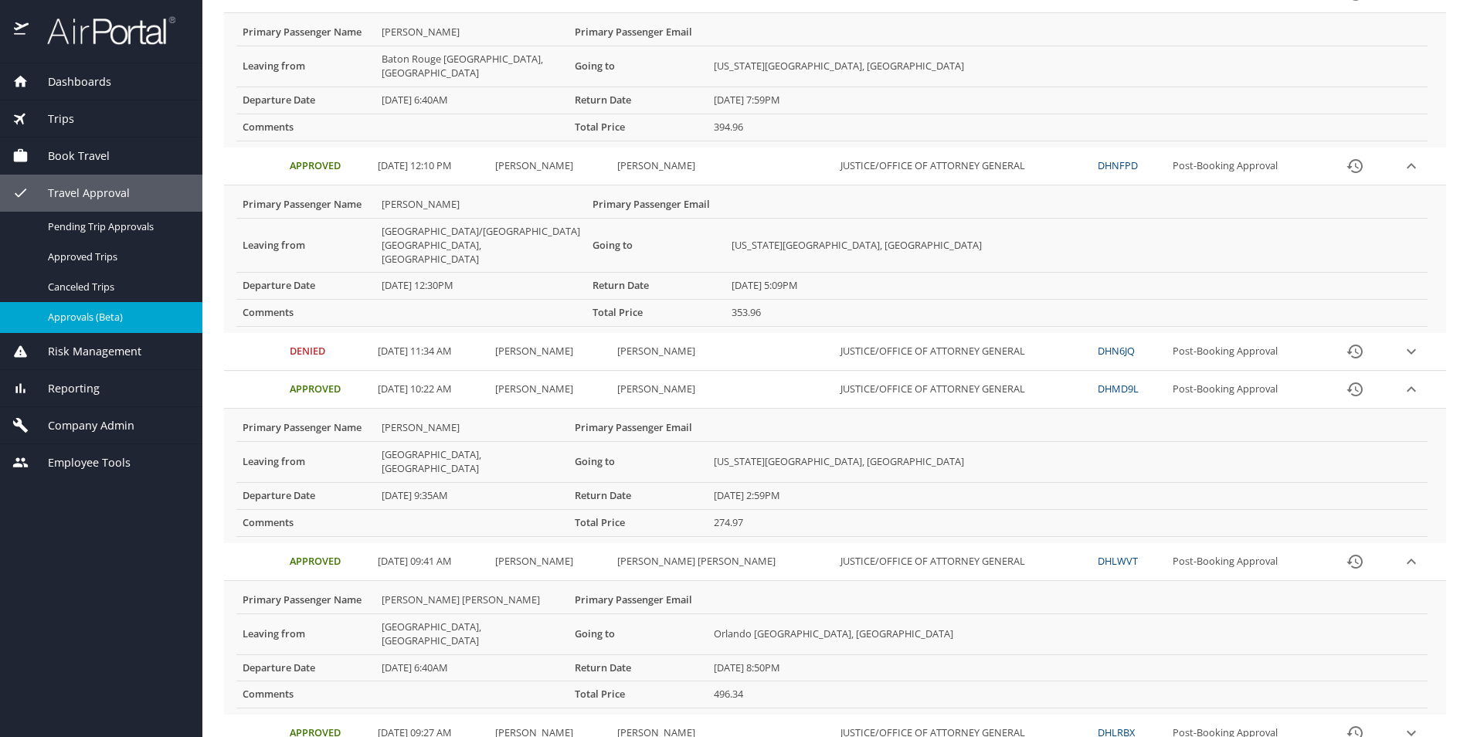
scroll to position [2204, 0]
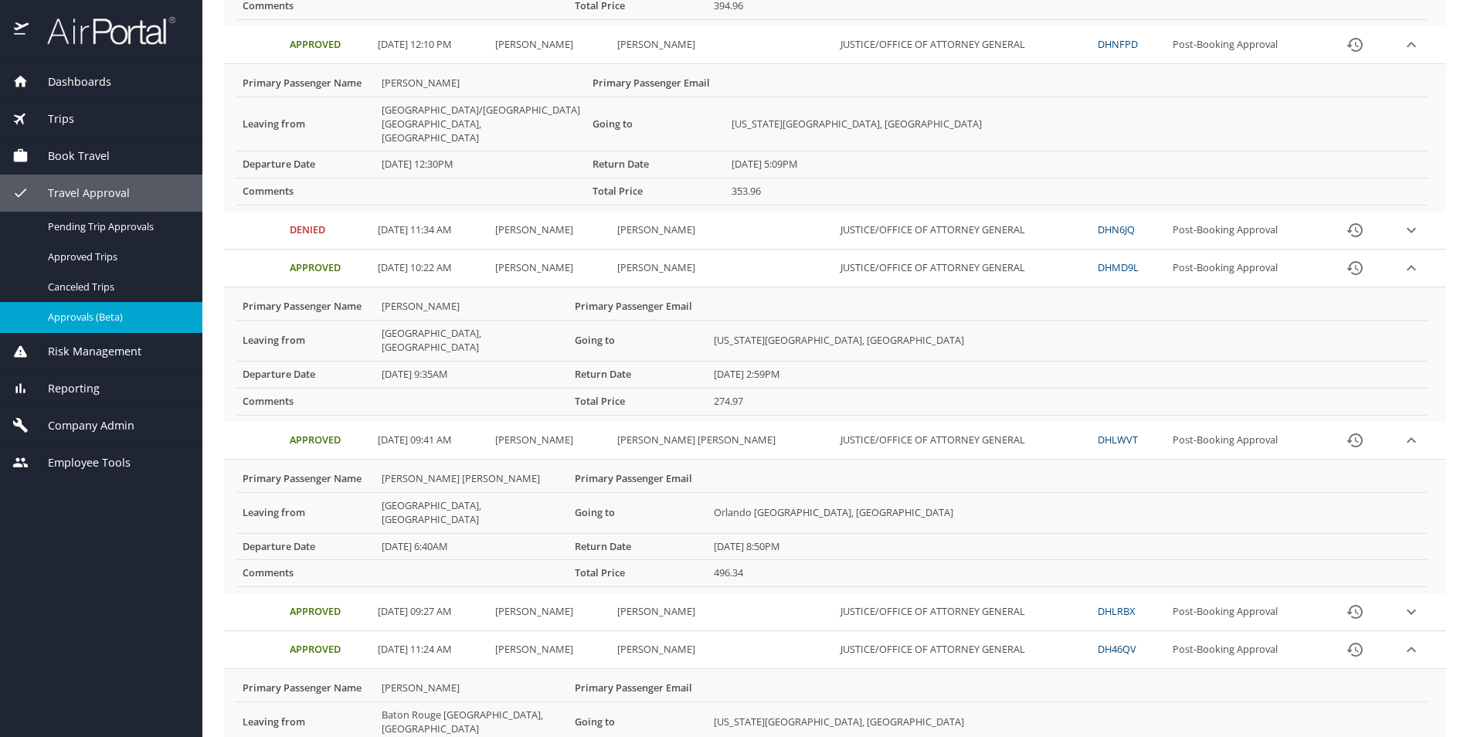
scroll to position [2324, 0]
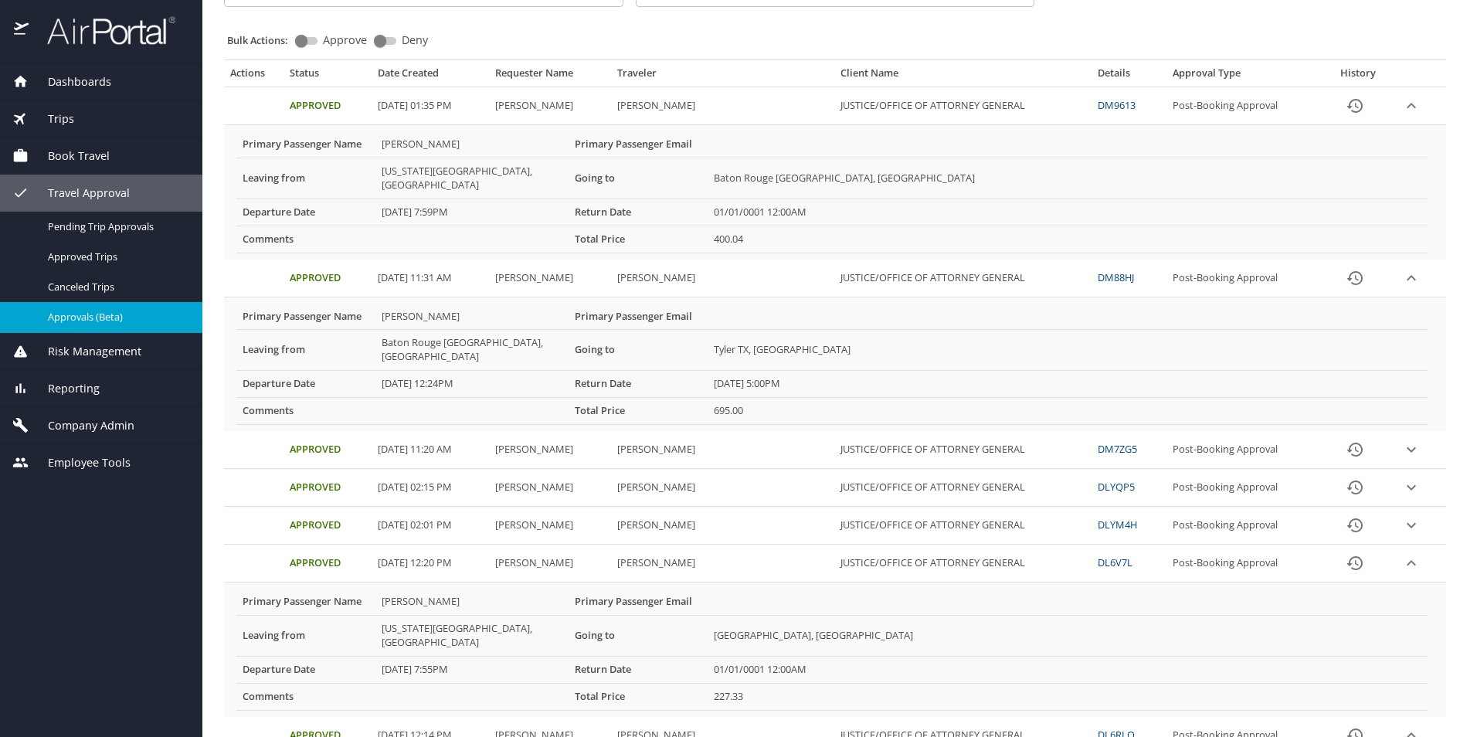
scroll to position [0, 0]
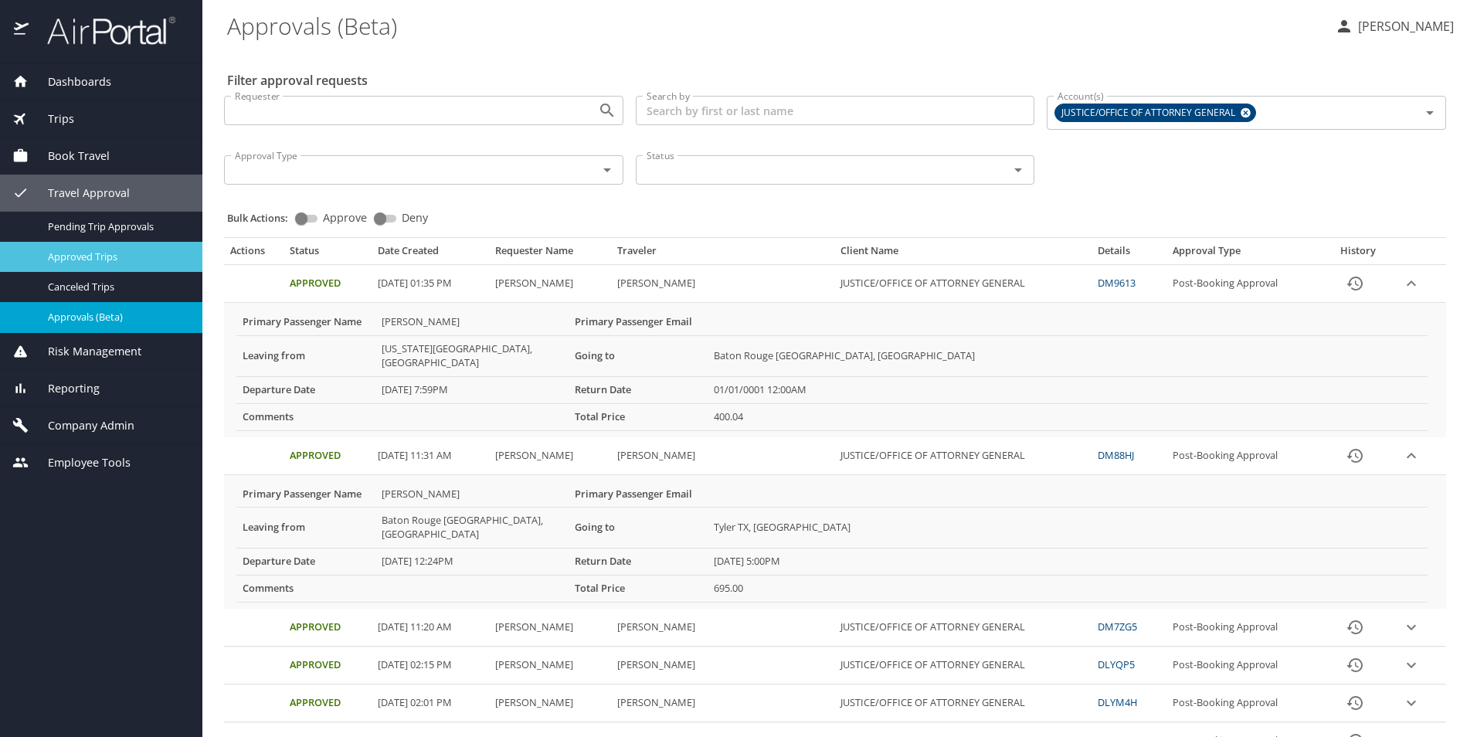
click at [120, 253] on span "Approved Trips" at bounding box center [116, 256] width 136 height 15
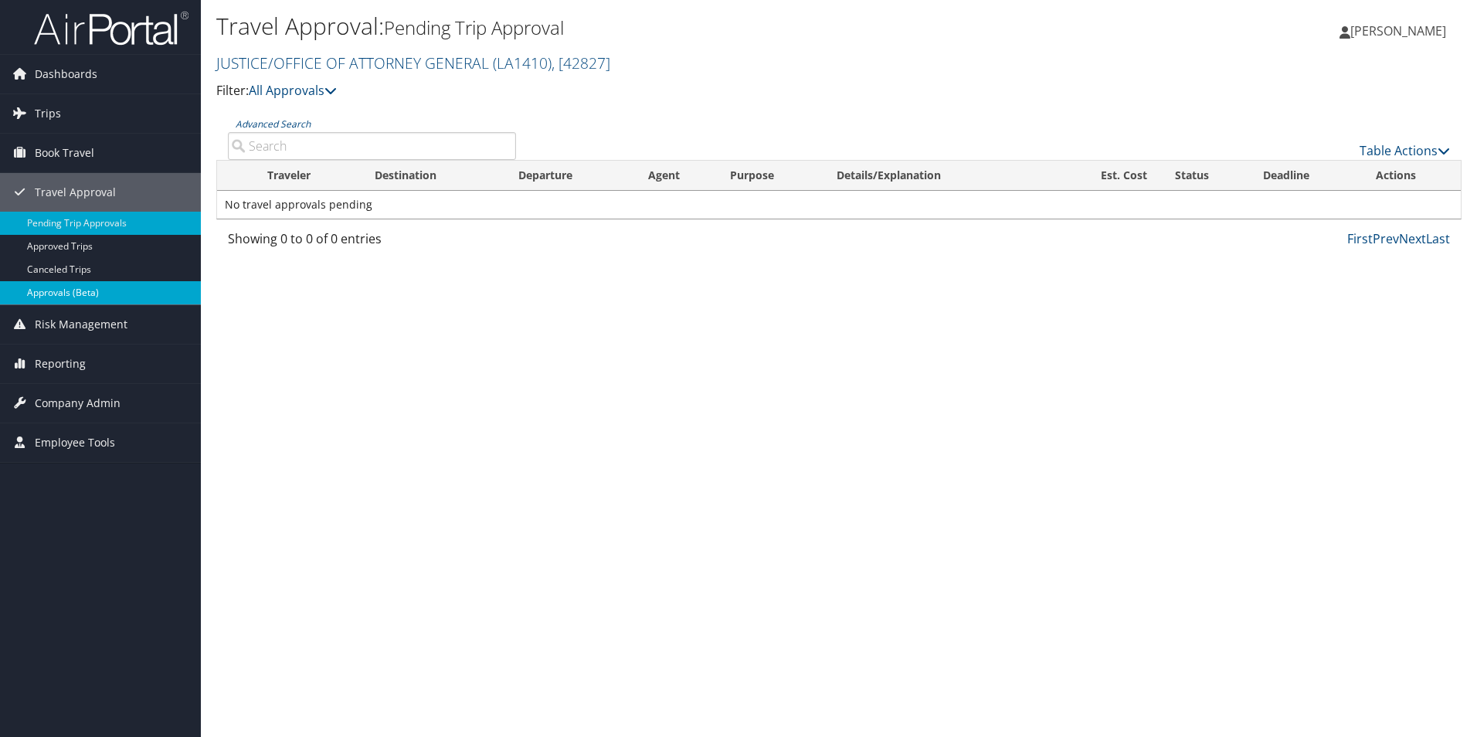
click at [104, 290] on link "Approvals (Beta)" at bounding box center [100, 292] width 201 height 23
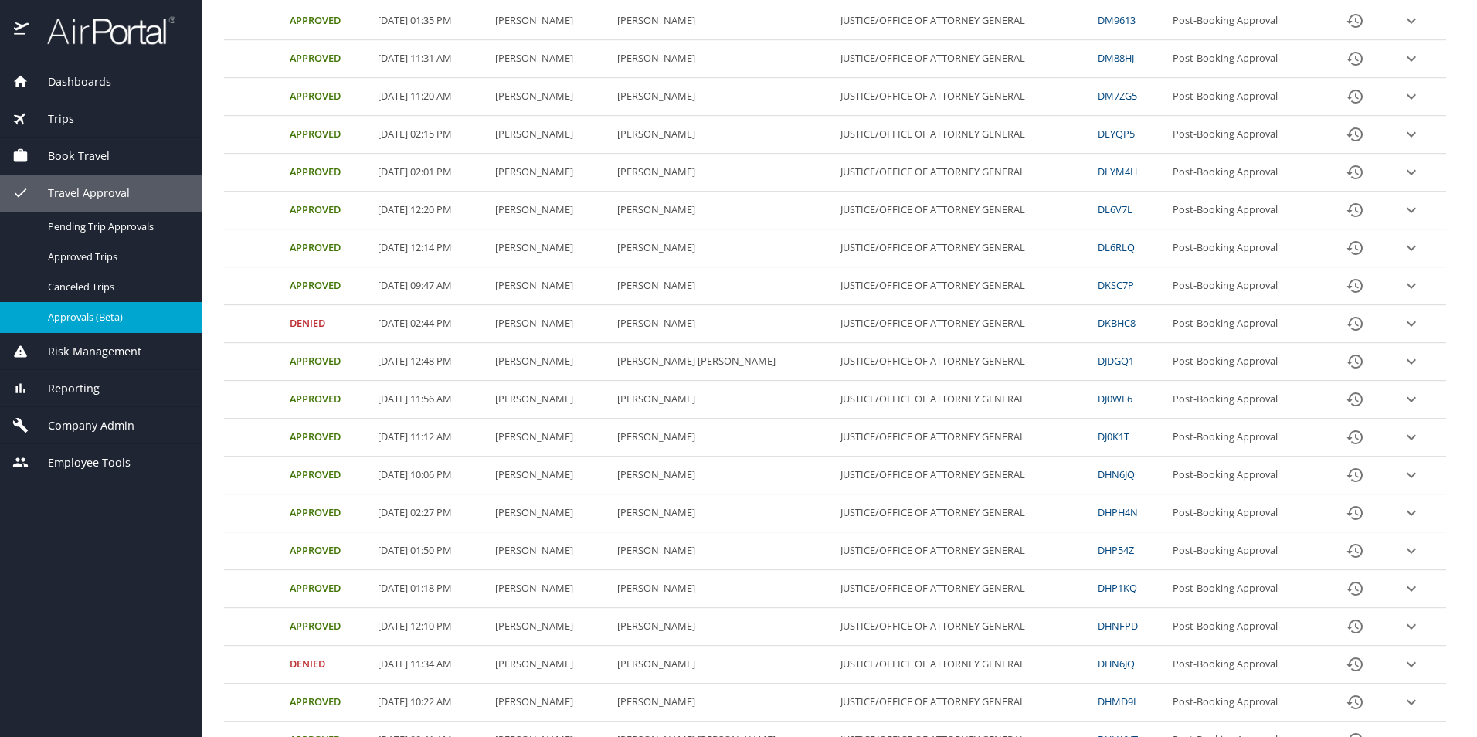
scroll to position [367, 0]
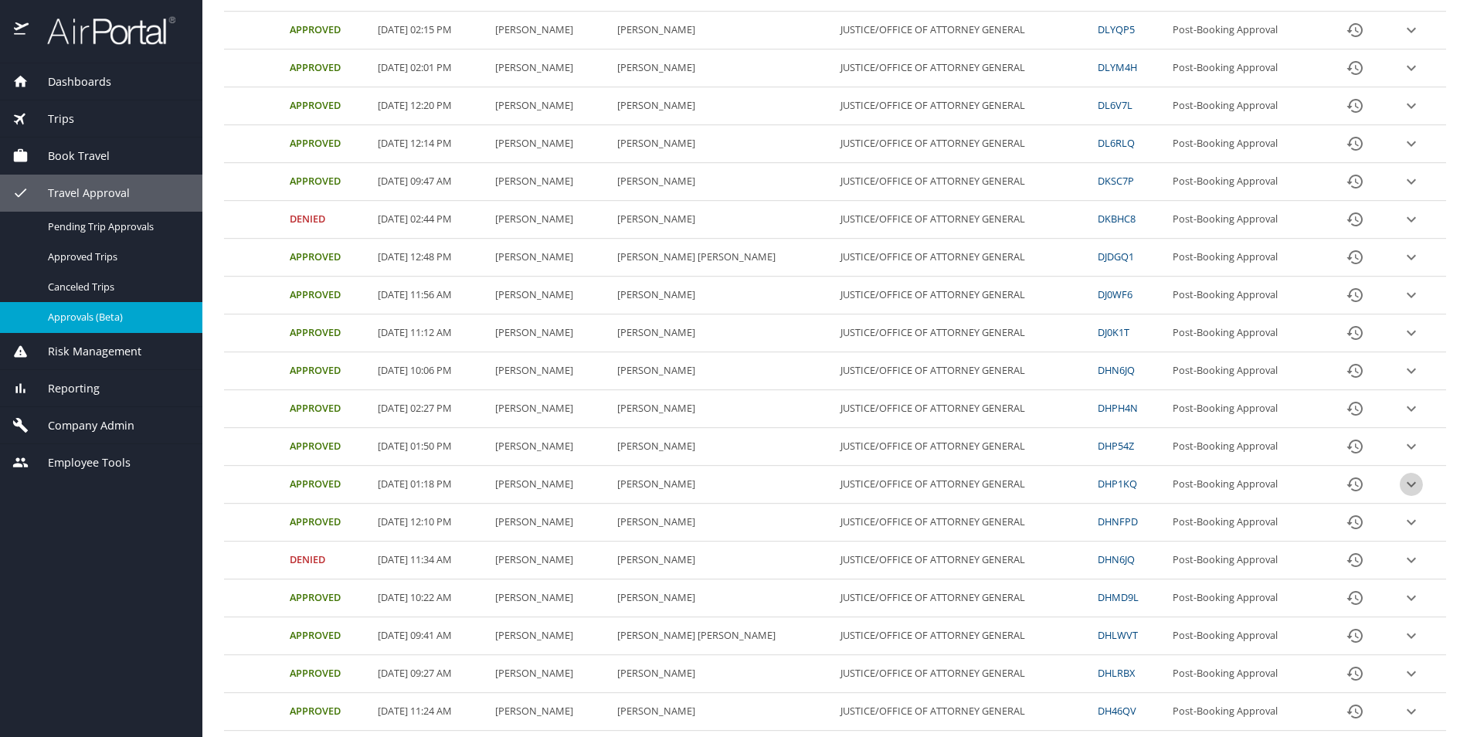
click at [1402, 484] on icon "expand row" at bounding box center [1411, 484] width 19 height 19
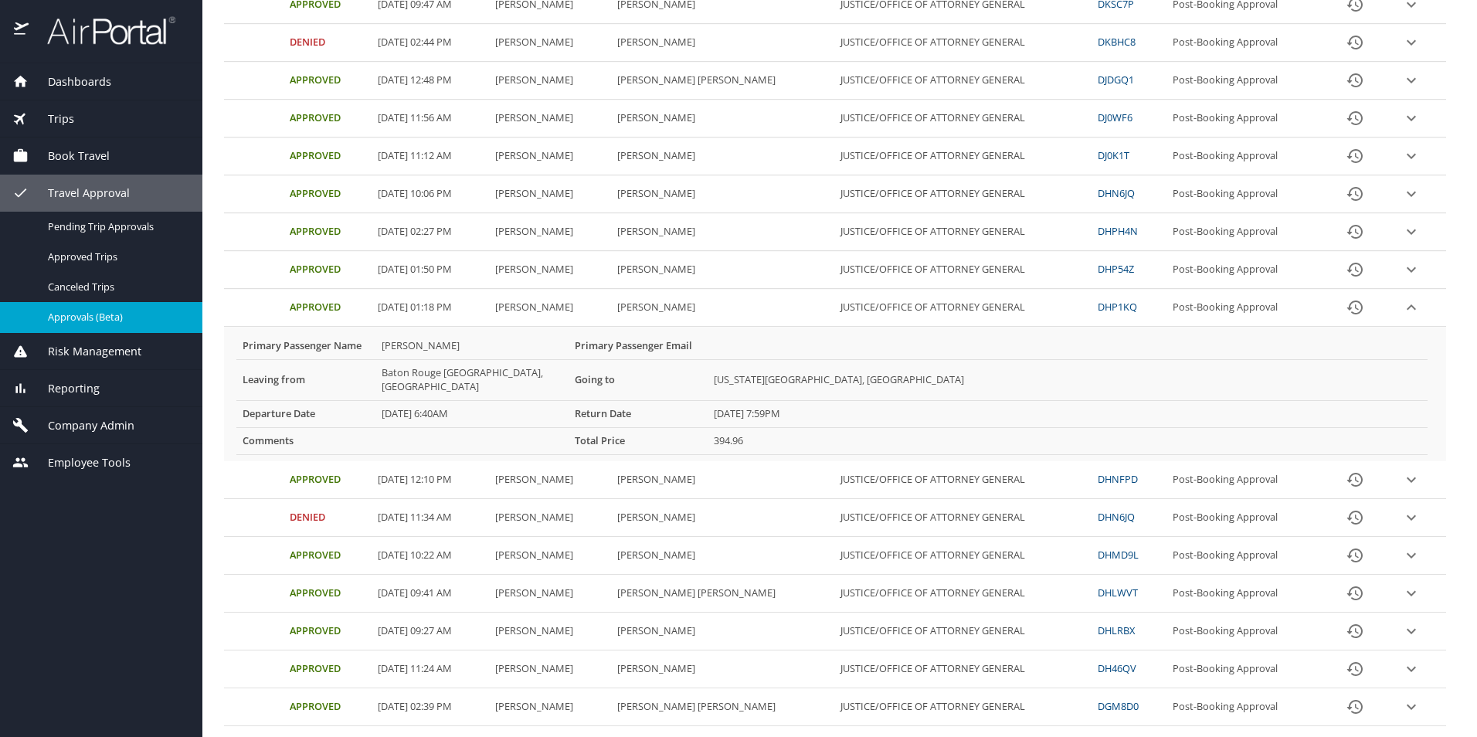
scroll to position [642, 0]
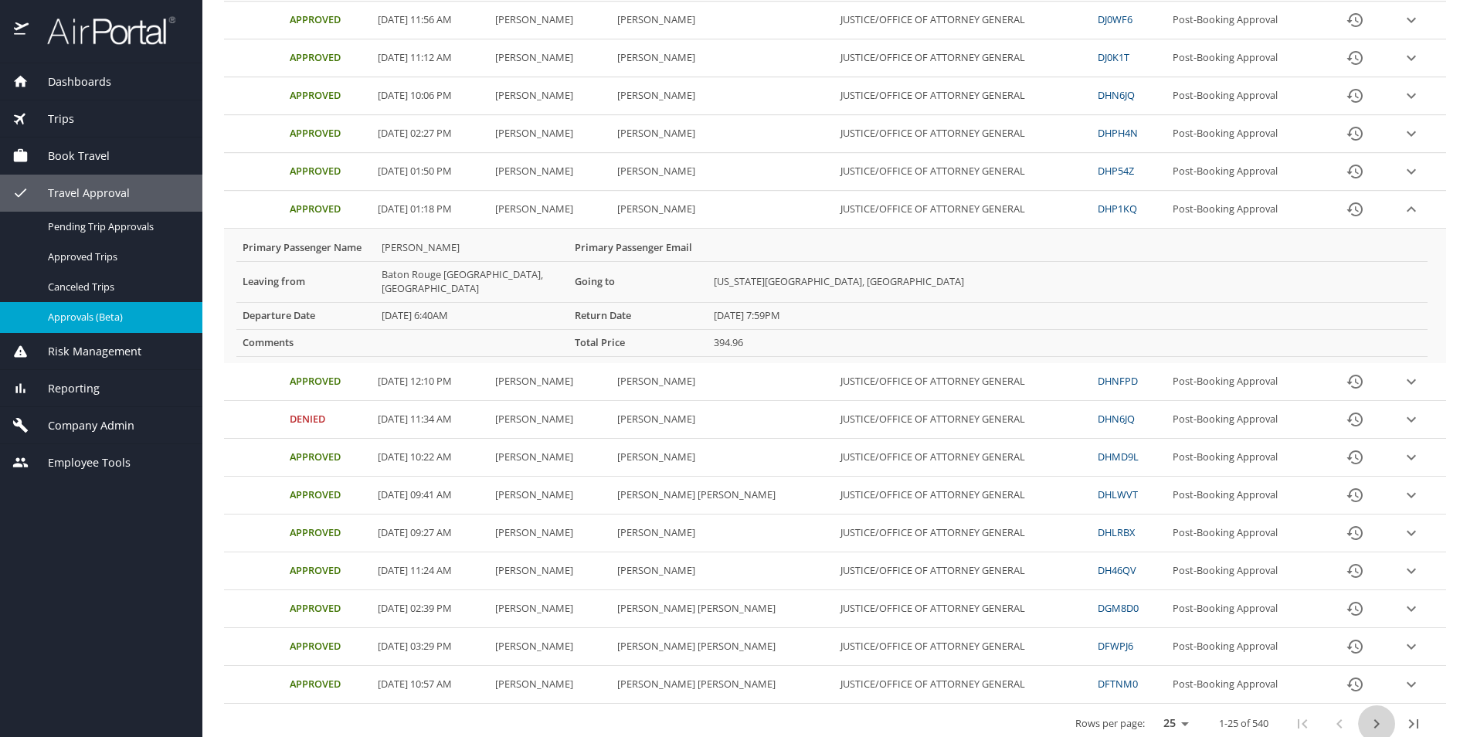
click at [1374, 719] on icon "next page" at bounding box center [1376, 723] width 5 height 9
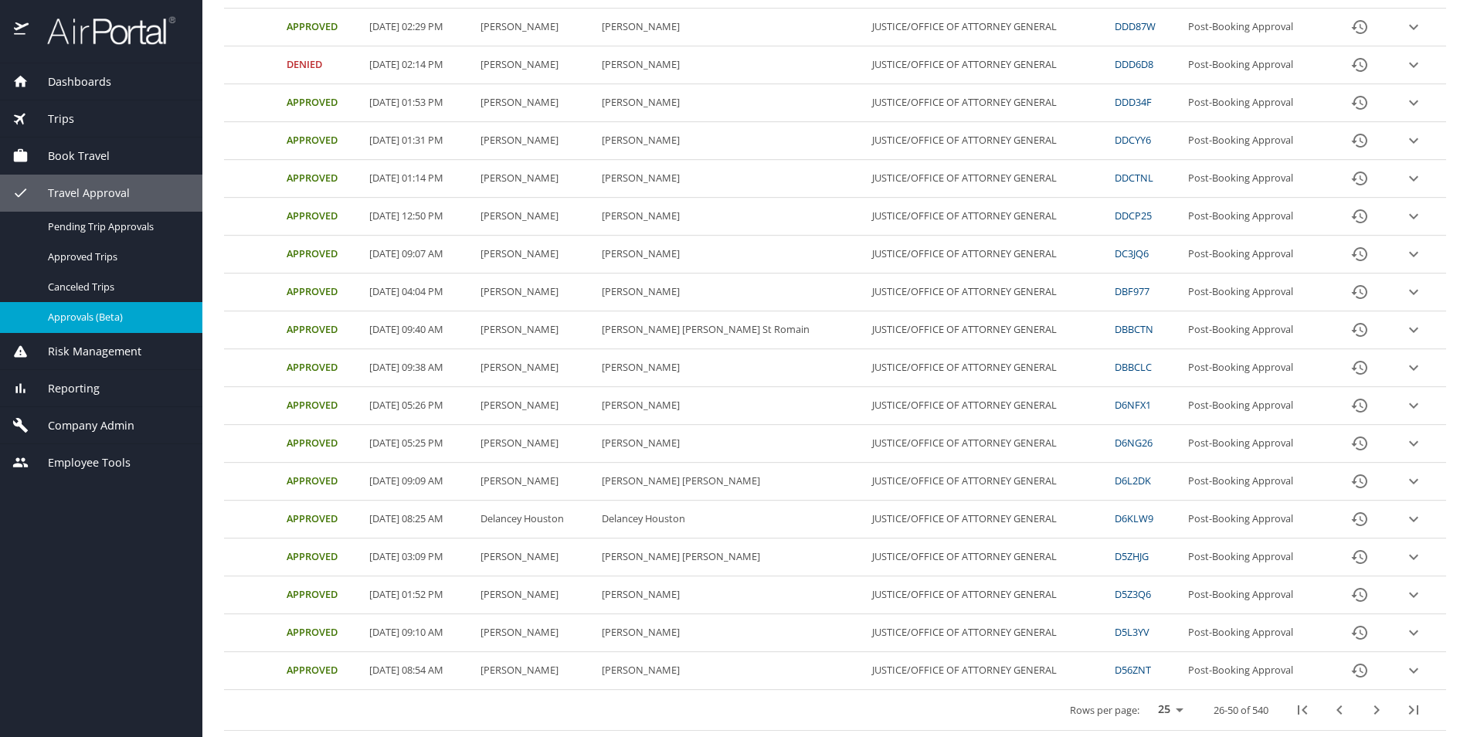
click at [1404, 327] on icon "expand row" at bounding box center [1413, 330] width 19 height 19
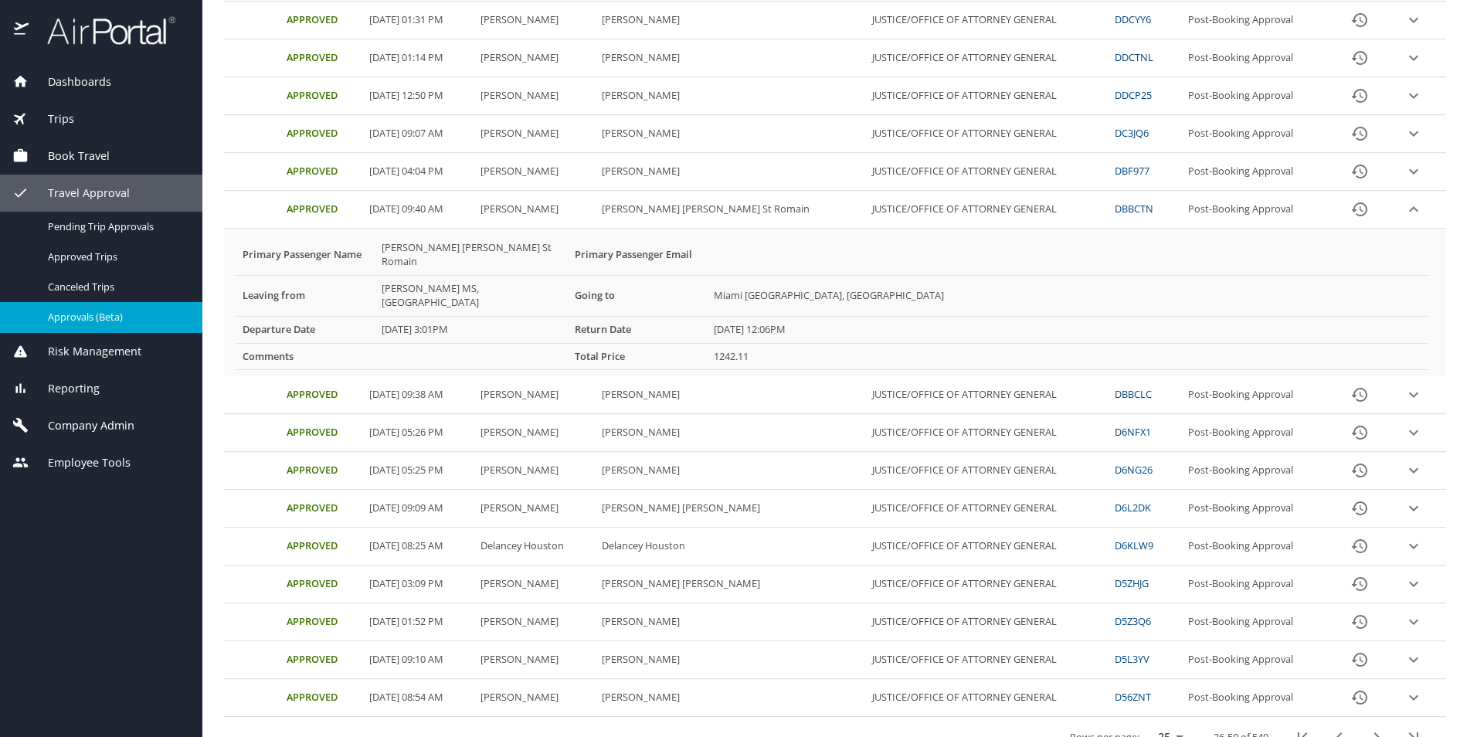
scroll to position [565, 0]
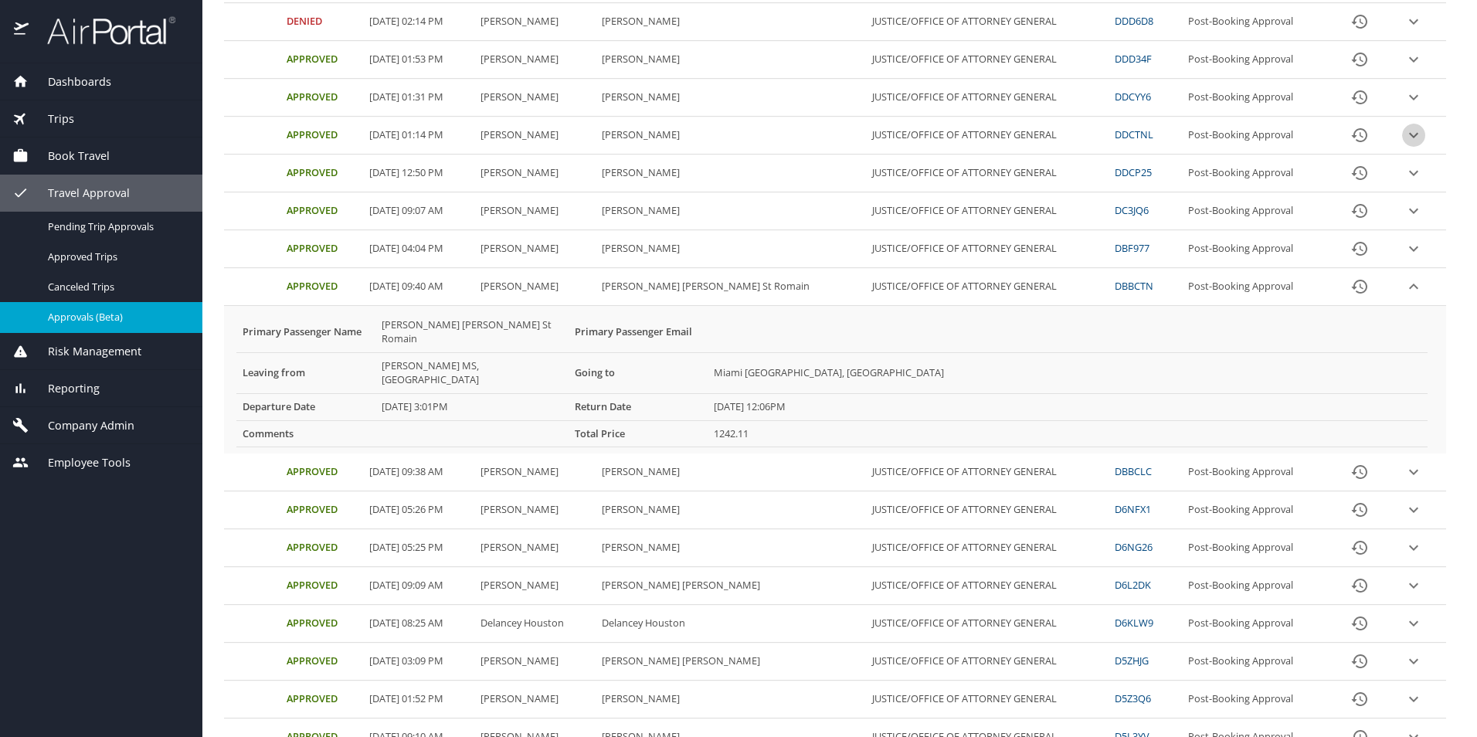
click at [1404, 133] on icon "expand row" at bounding box center [1413, 135] width 19 height 19
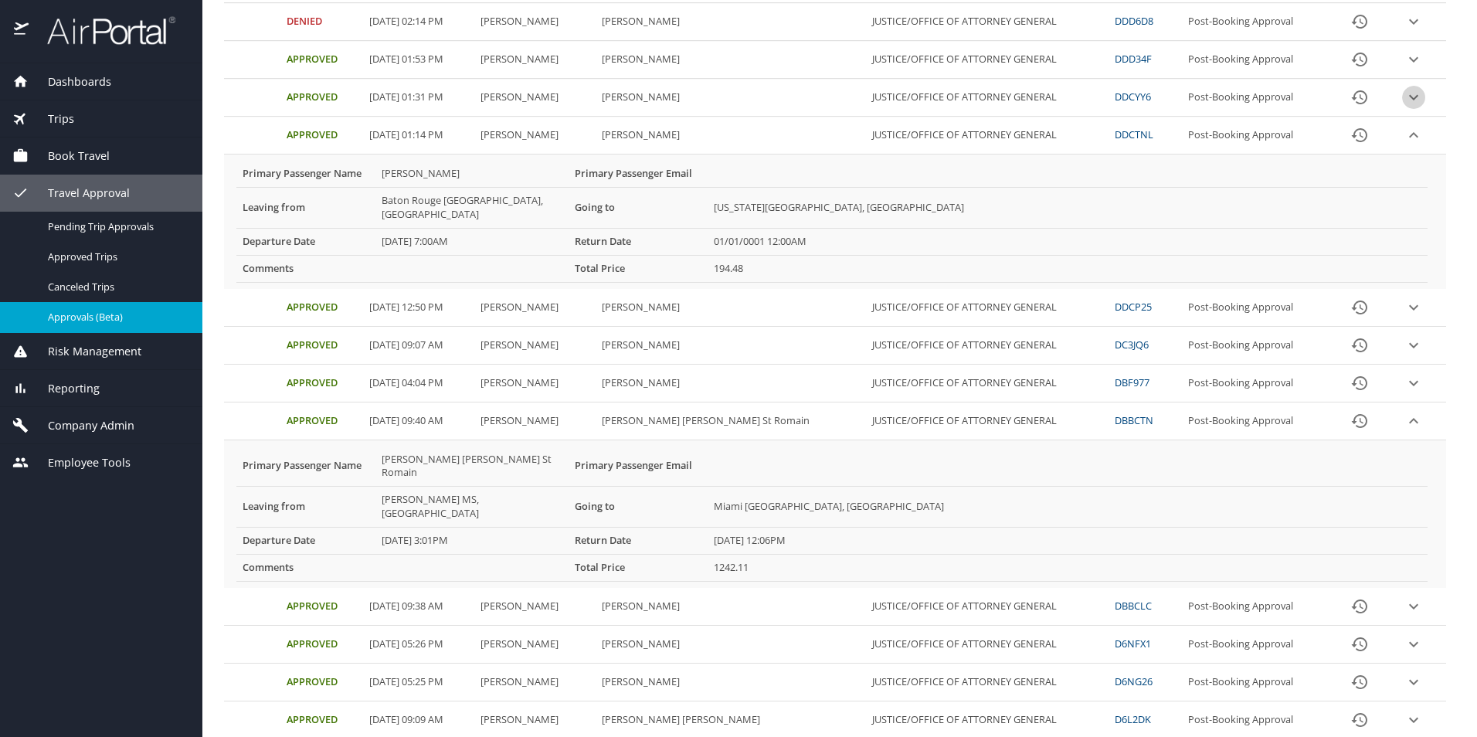
click at [1409, 98] on icon "expand row" at bounding box center [1413, 97] width 9 height 5
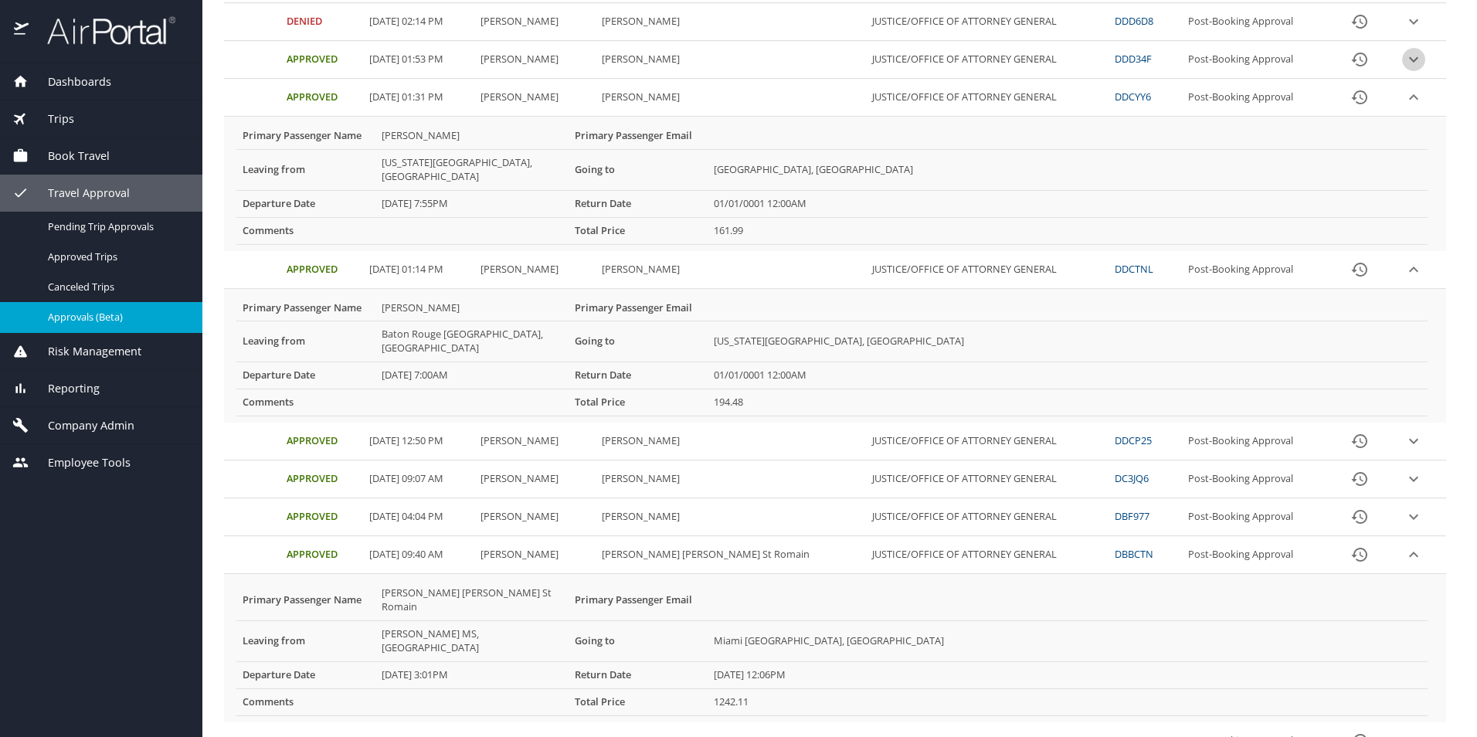
click at [1404, 53] on icon "expand row" at bounding box center [1413, 59] width 19 height 19
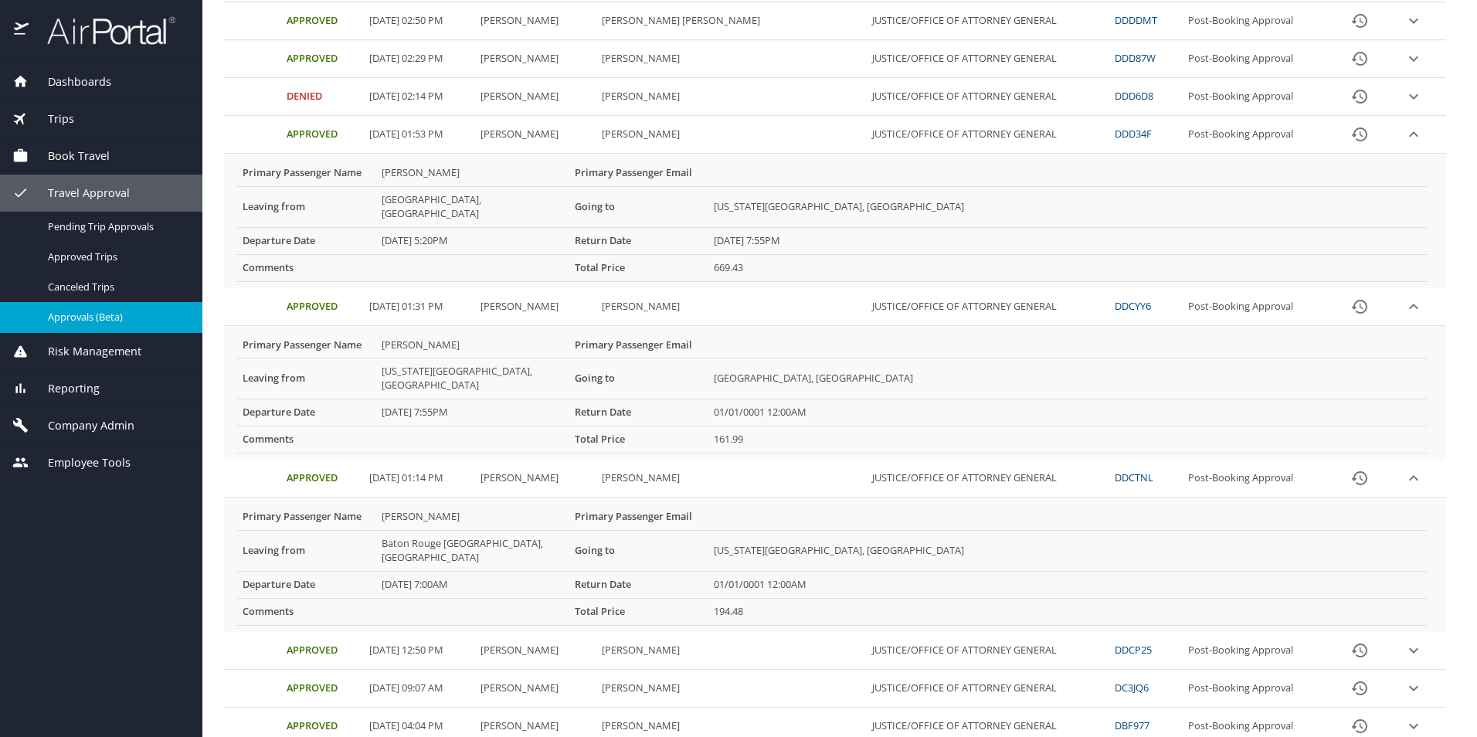
scroll to position [487, 0]
